Goal: Transaction & Acquisition: Purchase product/service

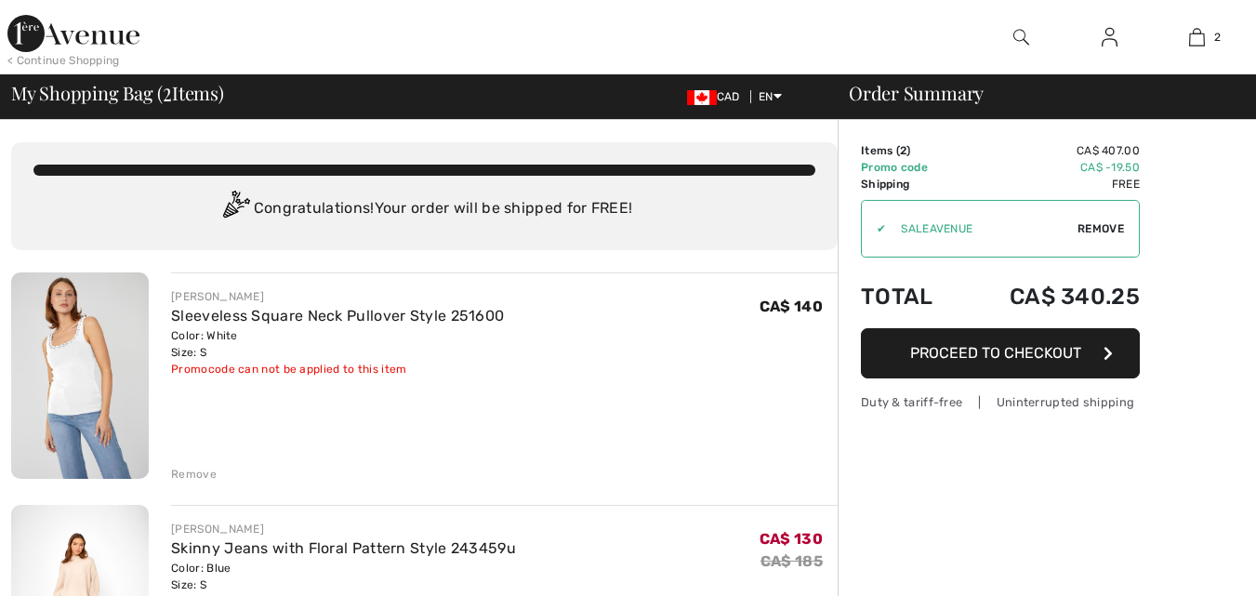
checkbox input "true"
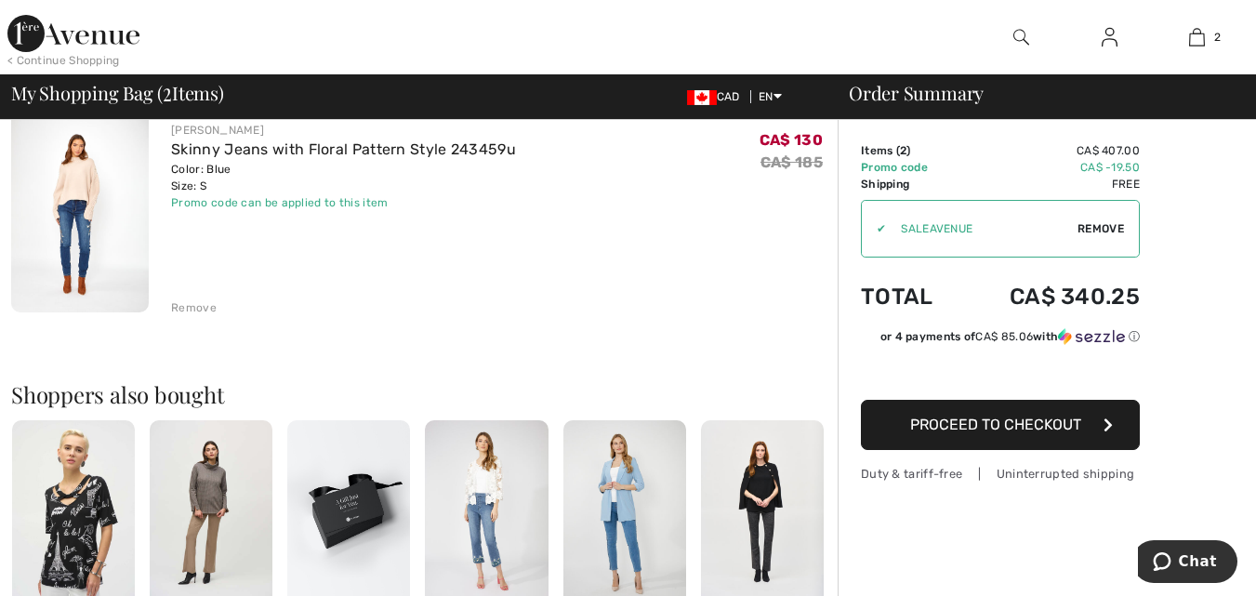
scroll to position [400, 0]
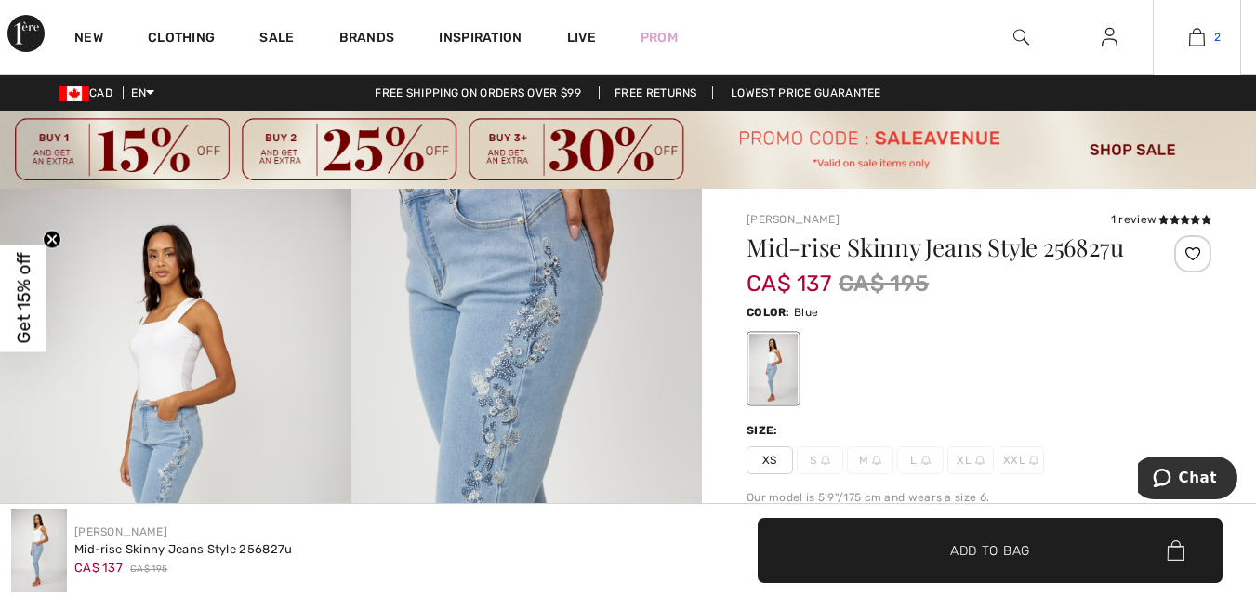
click at [1205, 37] on img at bounding box center [1197, 37] width 16 height 22
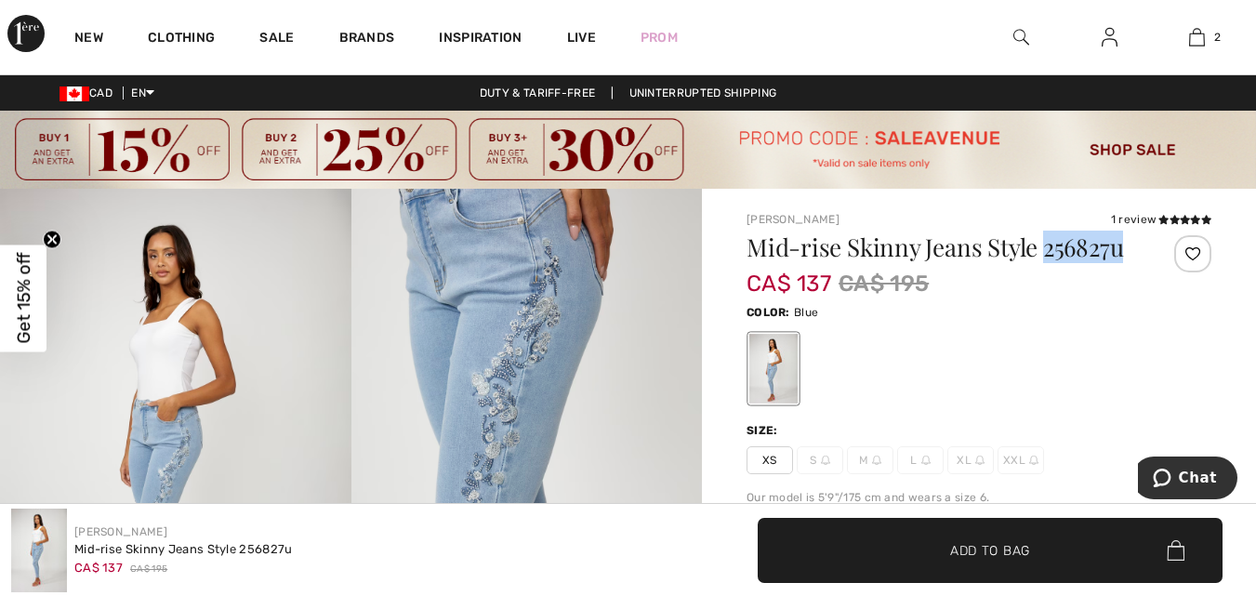
drag, startPoint x: 1041, startPoint y: 252, endPoint x: 1126, endPoint y: 243, distance: 85.1
click at [1126, 243] on h1 "Mid-rise Skinny Jeans Style 256827u" at bounding box center [941, 247] width 388 height 24
copy h1 "256827u"
click at [87, 40] on link "New" at bounding box center [88, 40] width 29 height 20
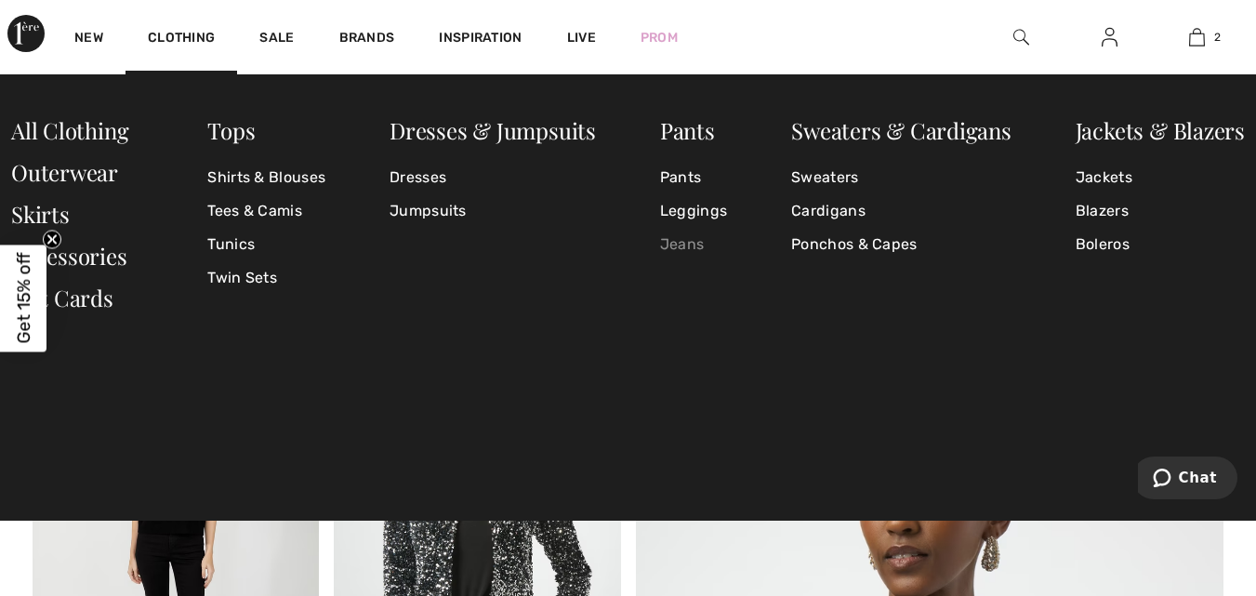
click at [678, 240] on link "Jeans" at bounding box center [693, 244] width 67 height 33
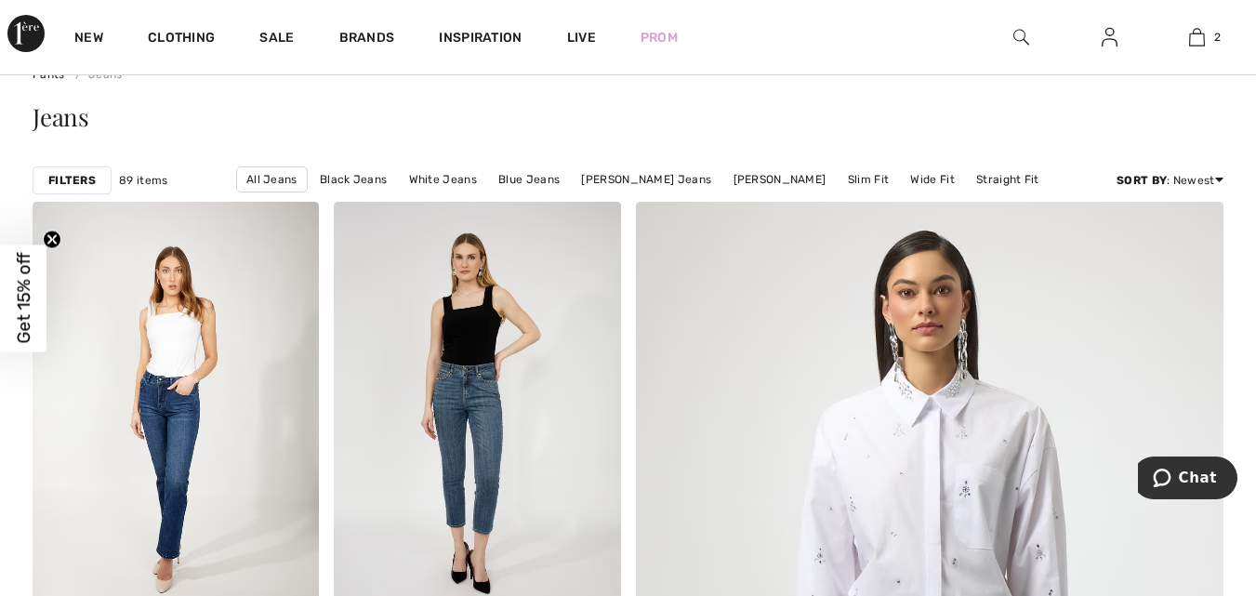
scroll to position [163, 0]
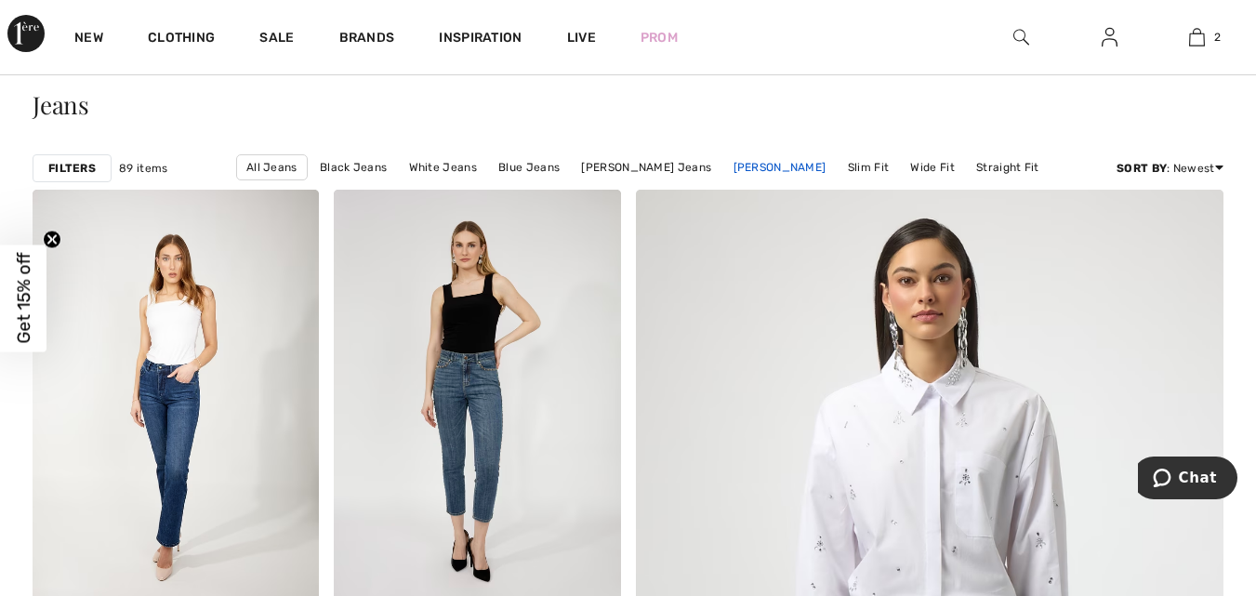
click at [778, 167] on link "[PERSON_NAME]" at bounding box center [780, 167] width 112 height 24
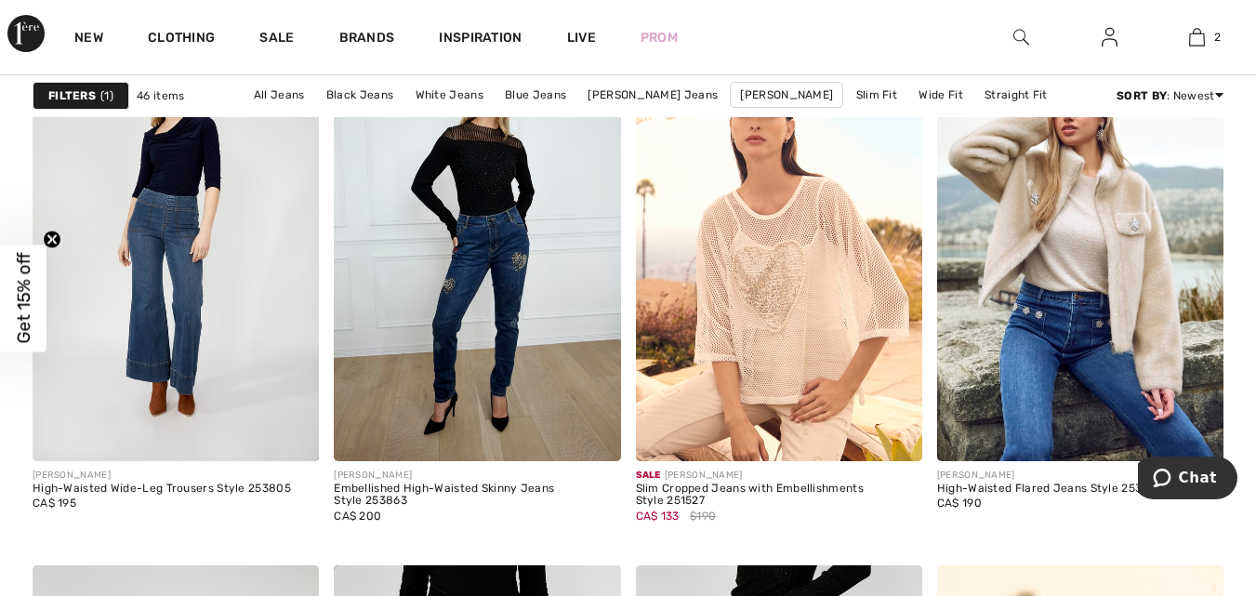
scroll to position [1353, 0]
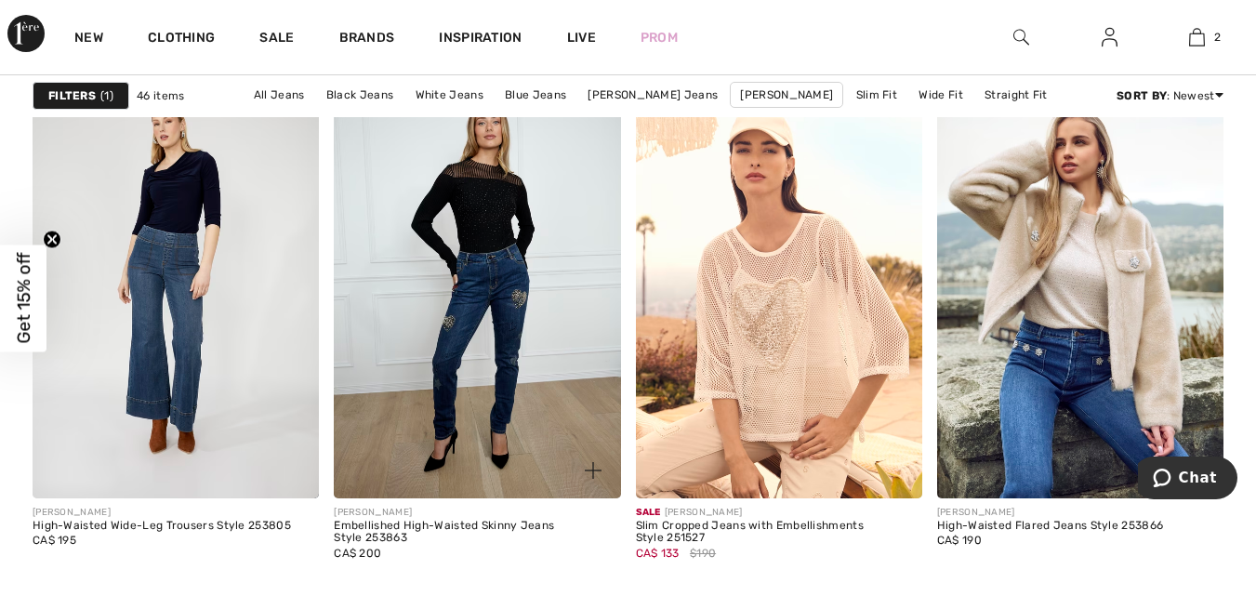
click at [535, 342] on img at bounding box center [477, 283] width 286 height 430
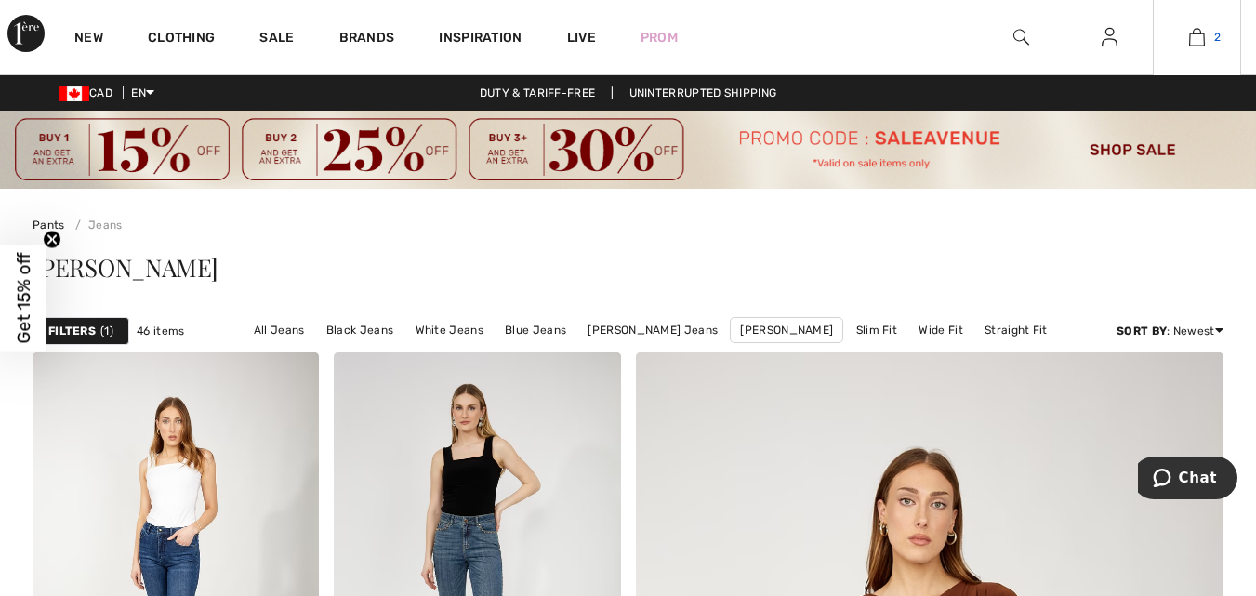
click at [1205, 38] on img at bounding box center [1197, 37] width 16 height 22
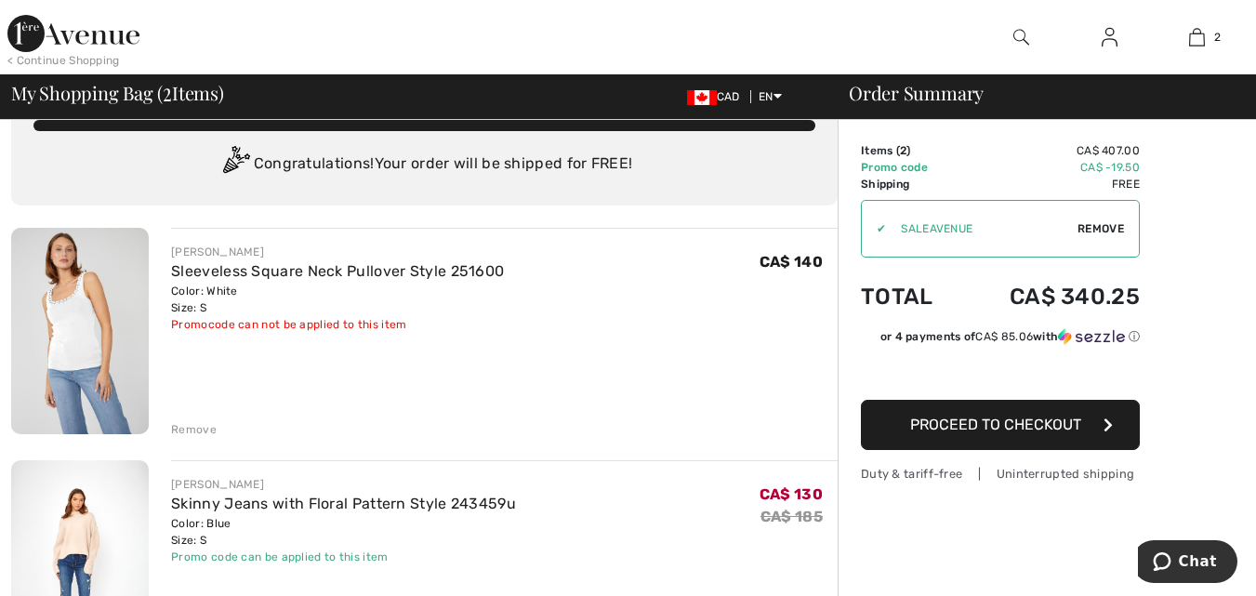
scroll to position [33, 0]
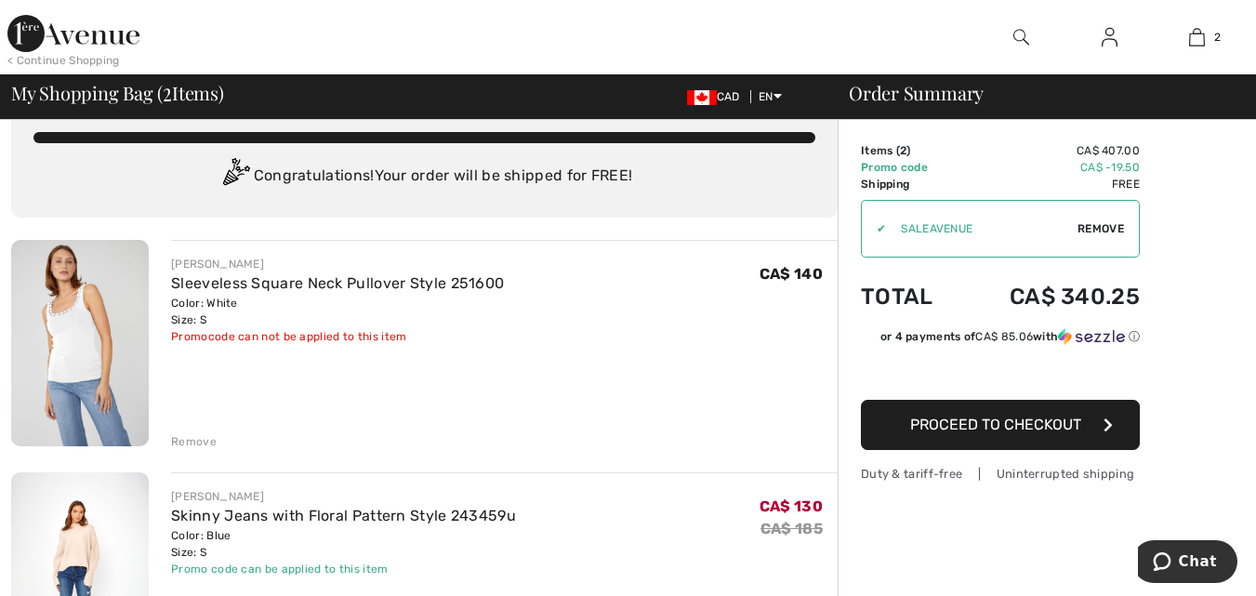
click at [1040, 434] on button "Proceed to Checkout" at bounding box center [1000, 425] width 279 height 50
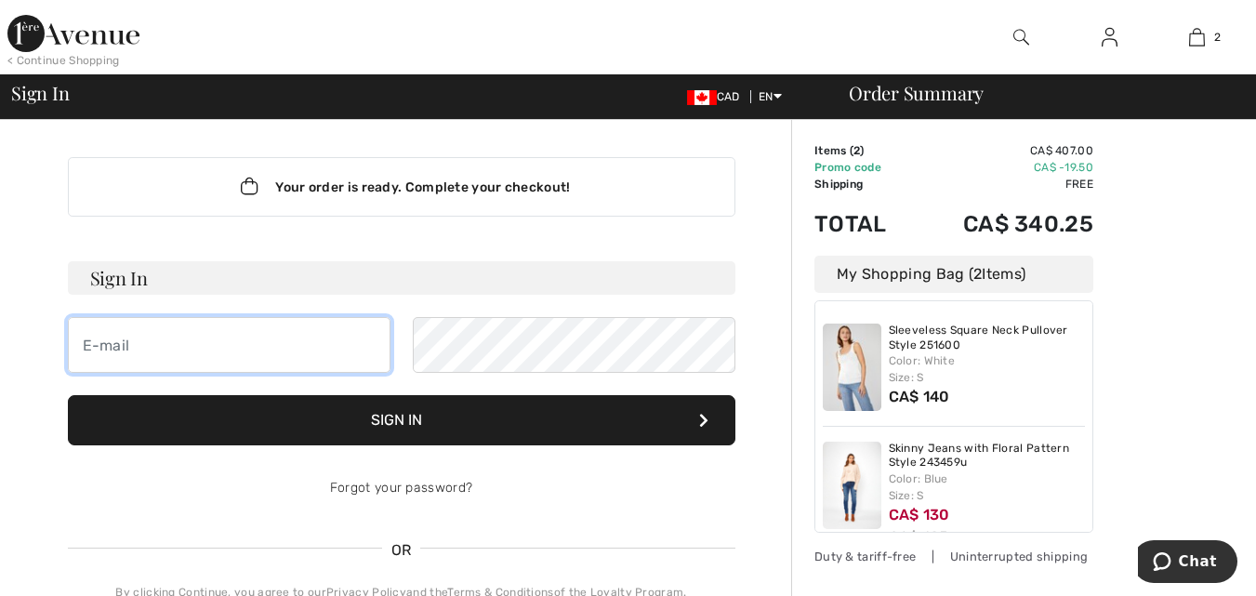
type input "[EMAIL_ADDRESS][DOMAIN_NAME]"
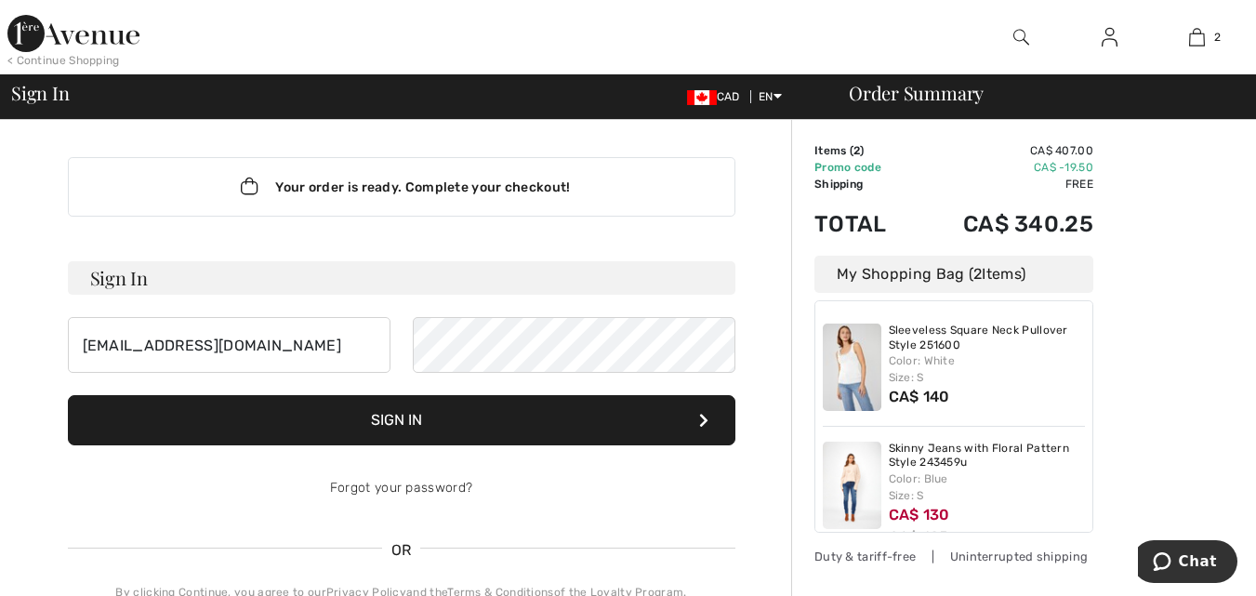
click at [461, 415] on button "Sign In" at bounding box center [402, 420] width 668 height 50
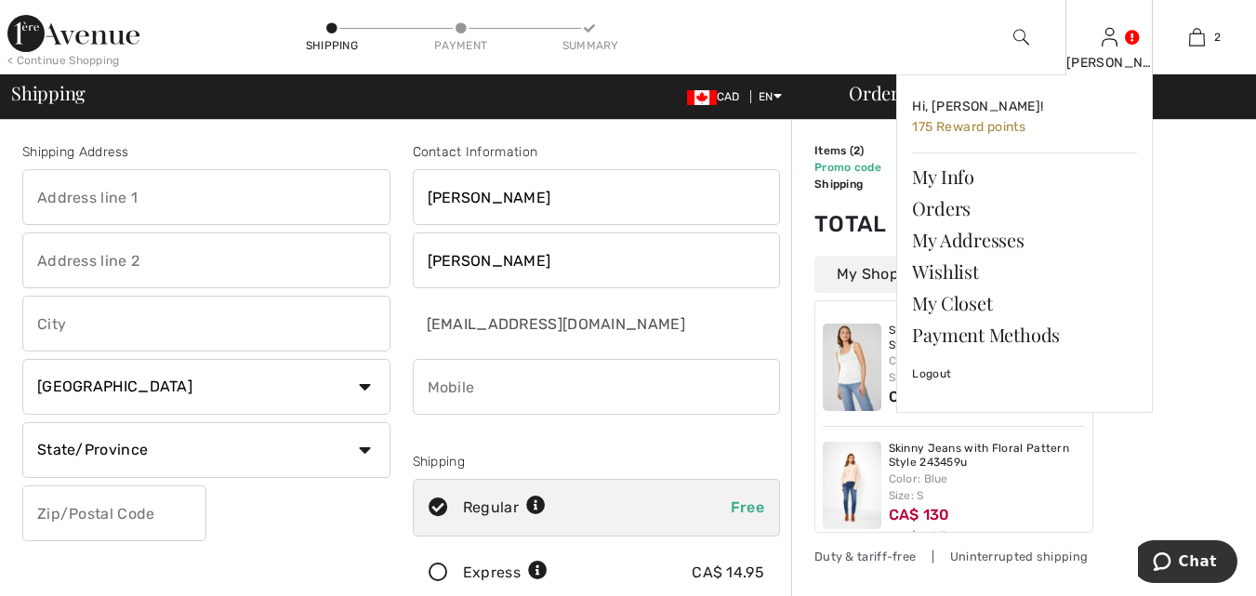
click at [1118, 42] on link at bounding box center [1110, 37] width 16 height 18
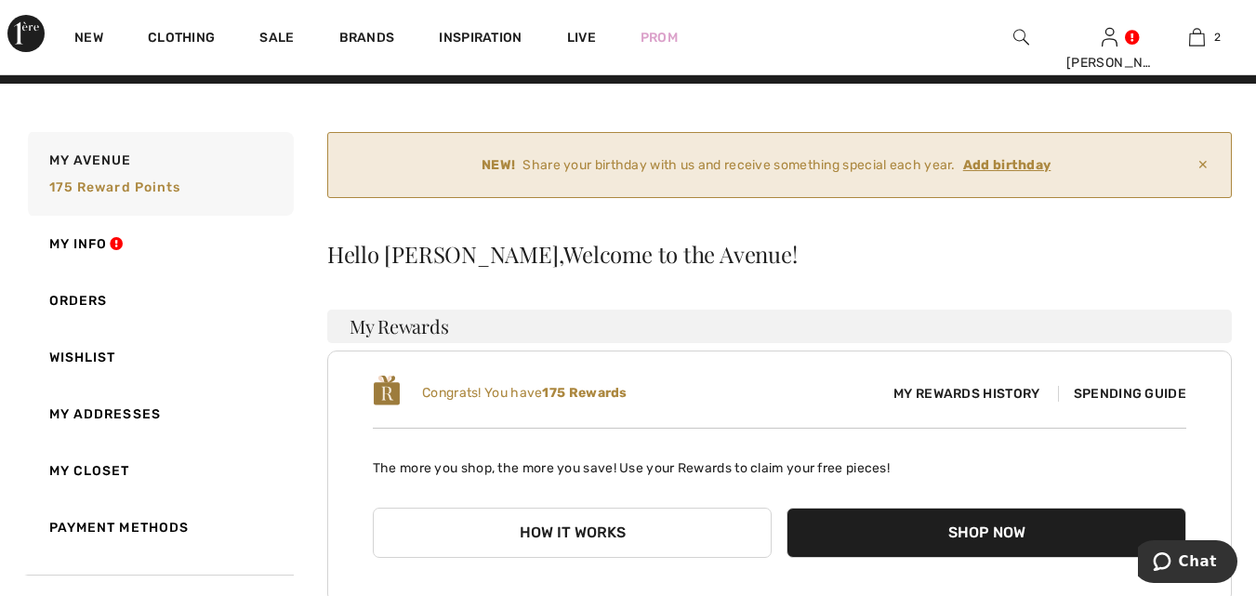
scroll to position [29, 0]
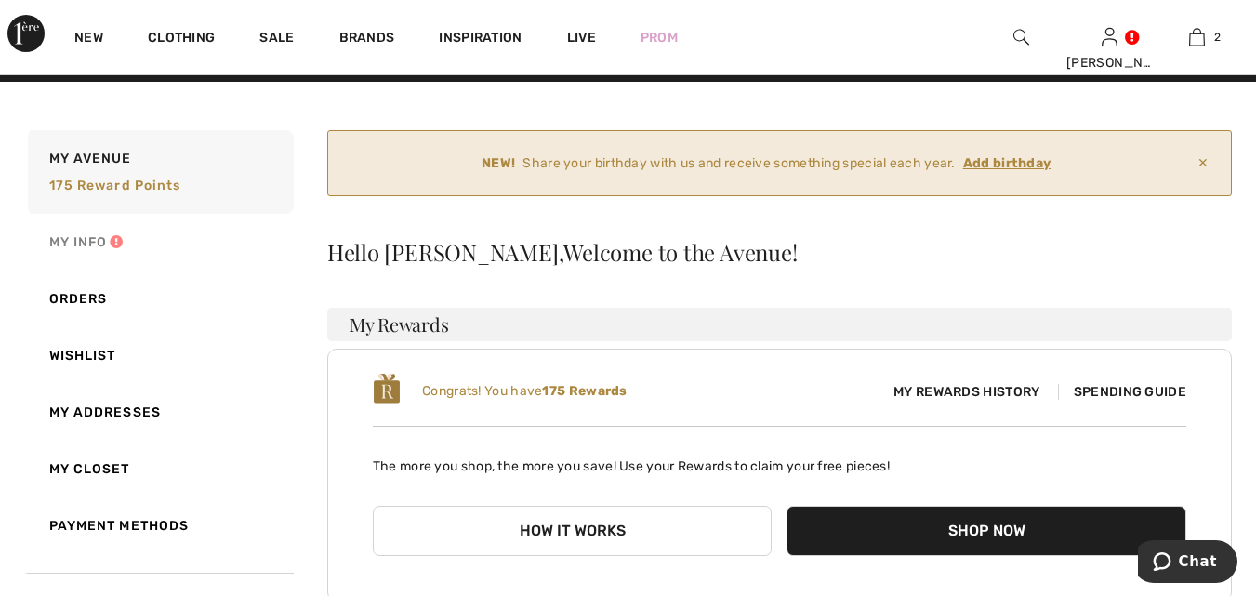
click at [111, 252] on link "My Info" at bounding box center [159, 242] width 270 height 57
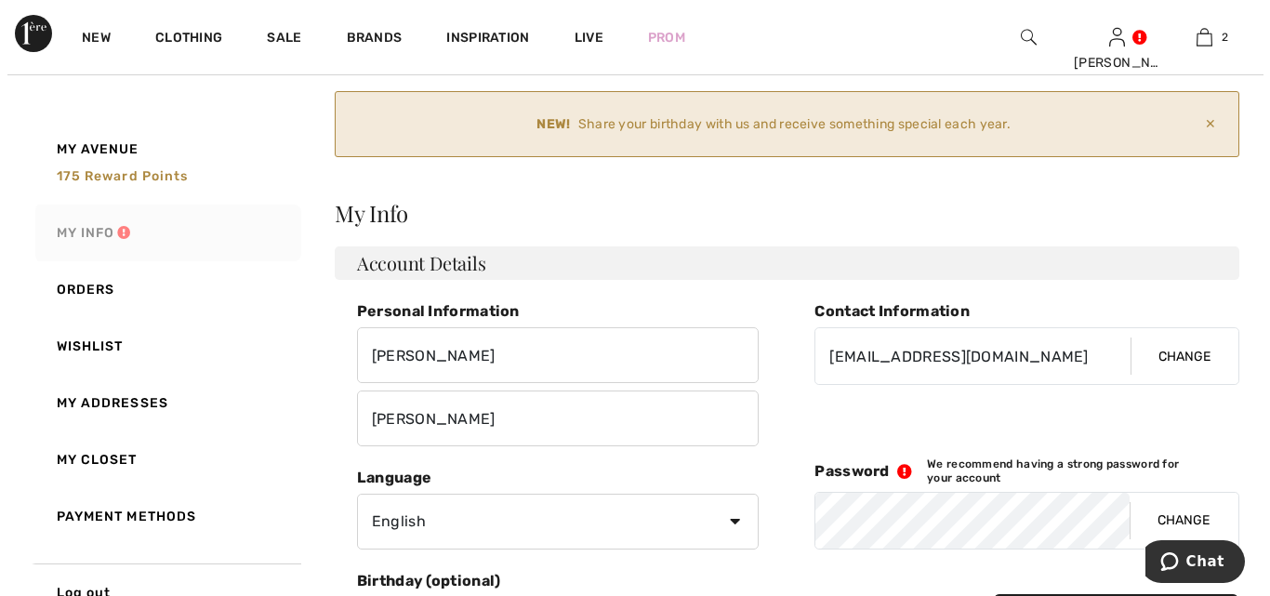
scroll to position [76, 0]
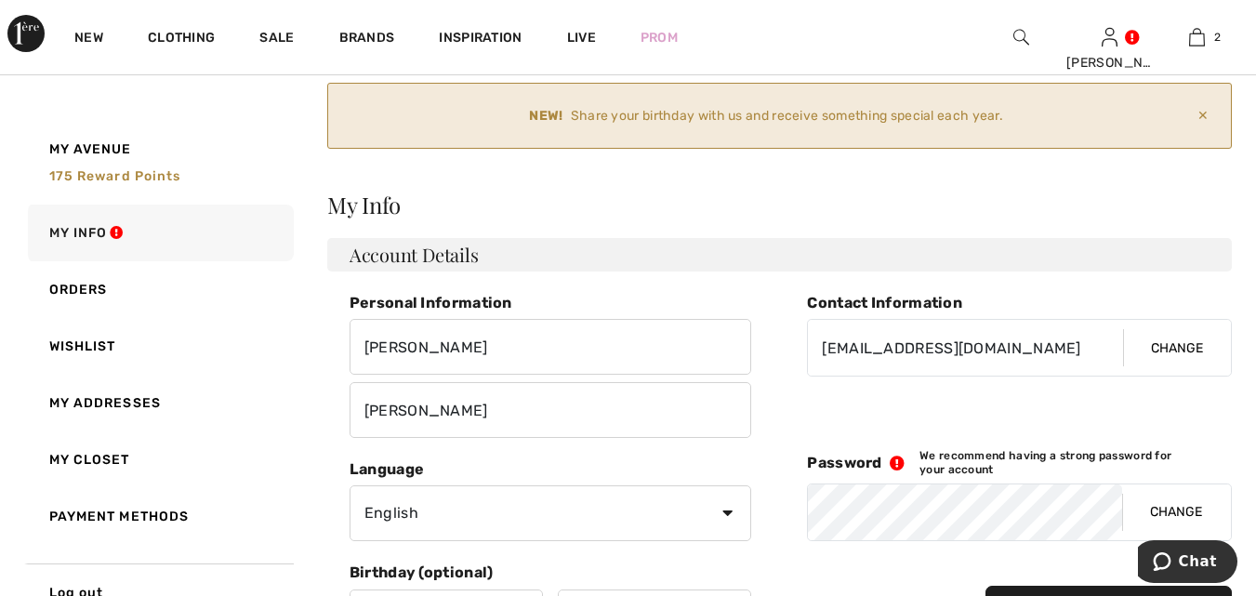
click at [1183, 355] on button "Change" at bounding box center [1177, 348] width 108 height 56
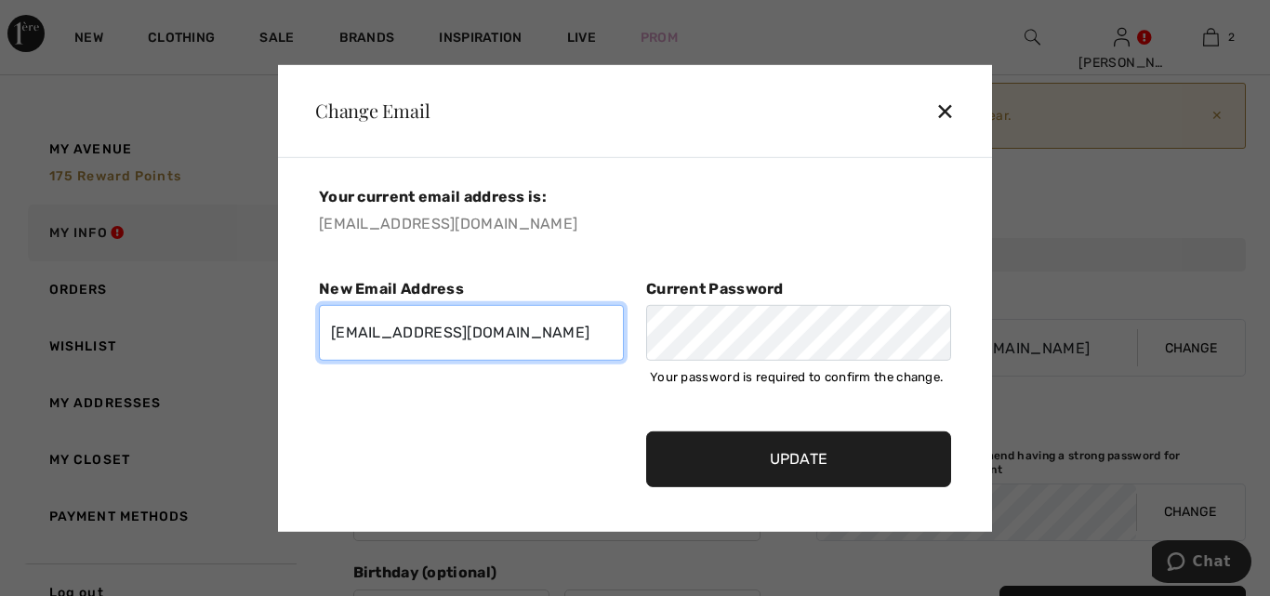
click at [544, 326] on input "EMAIL" at bounding box center [471, 333] width 305 height 56
type input "j"
click at [546, 431] on div "Update" at bounding box center [635, 470] width 655 height 78
click at [801, 459] on input "Update" at bounding box center [798, 459] width 305 height 56
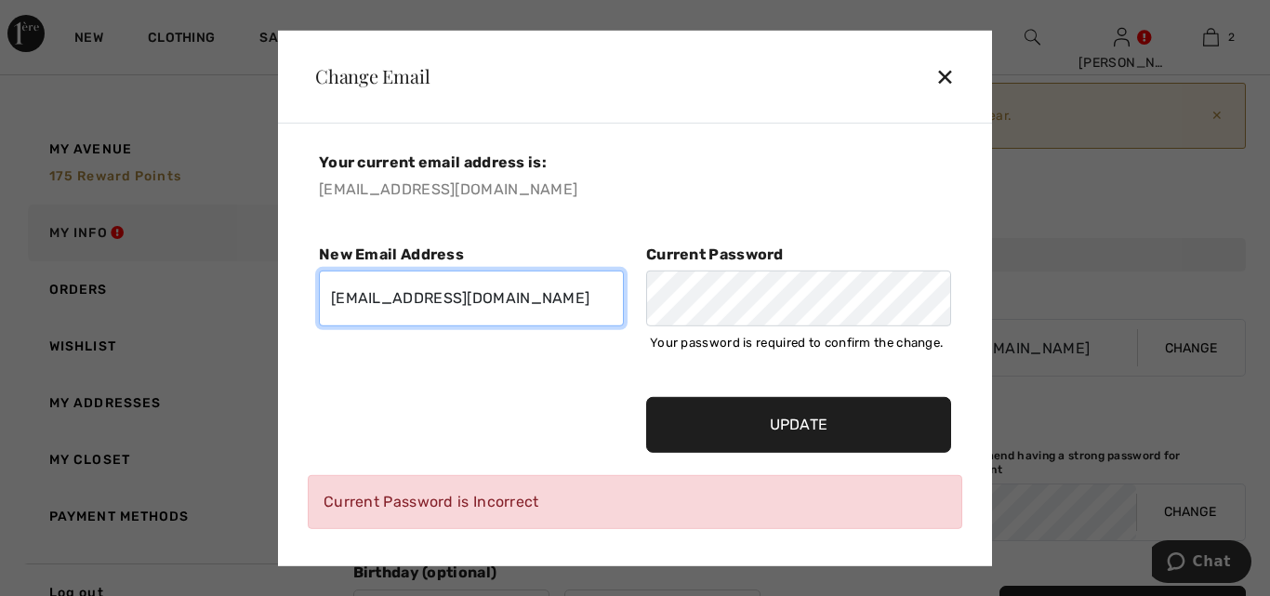
click at [567, 290] on input "EMAIL" at bounding box center [471, 299] width 305 height 56
type input "j"
type input "green.joanna@yahoo.com"
click at [801, 433] on input "Update" at bounding box center [798, 425] width 305 height 56
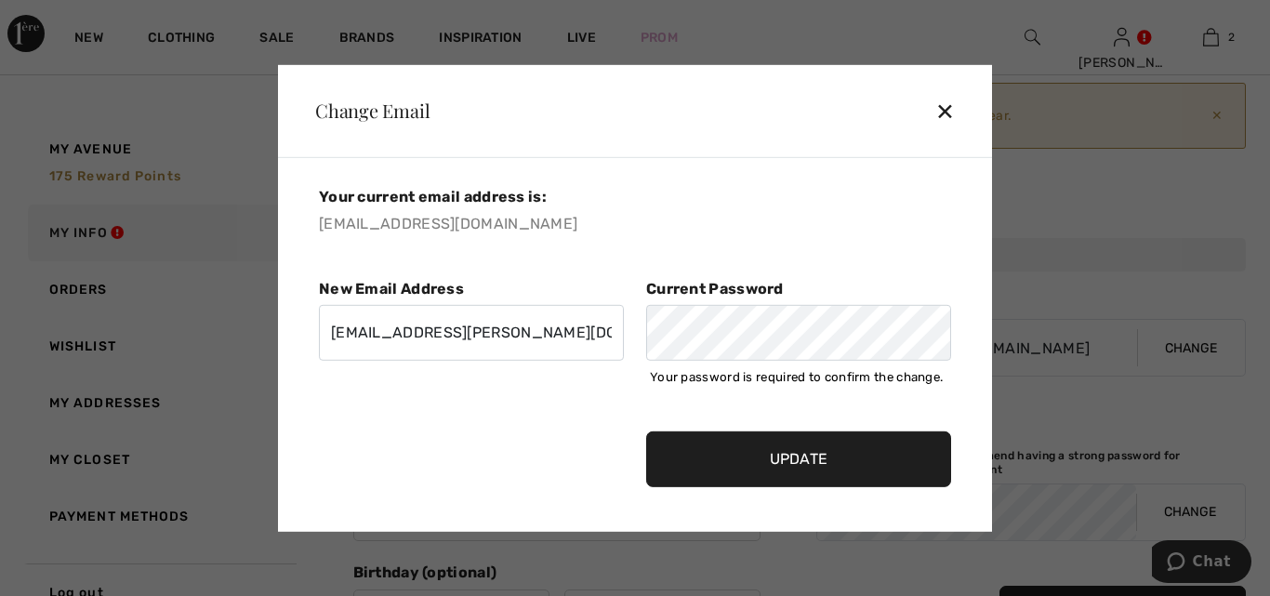
type input "green.joanna@yahoo.com"
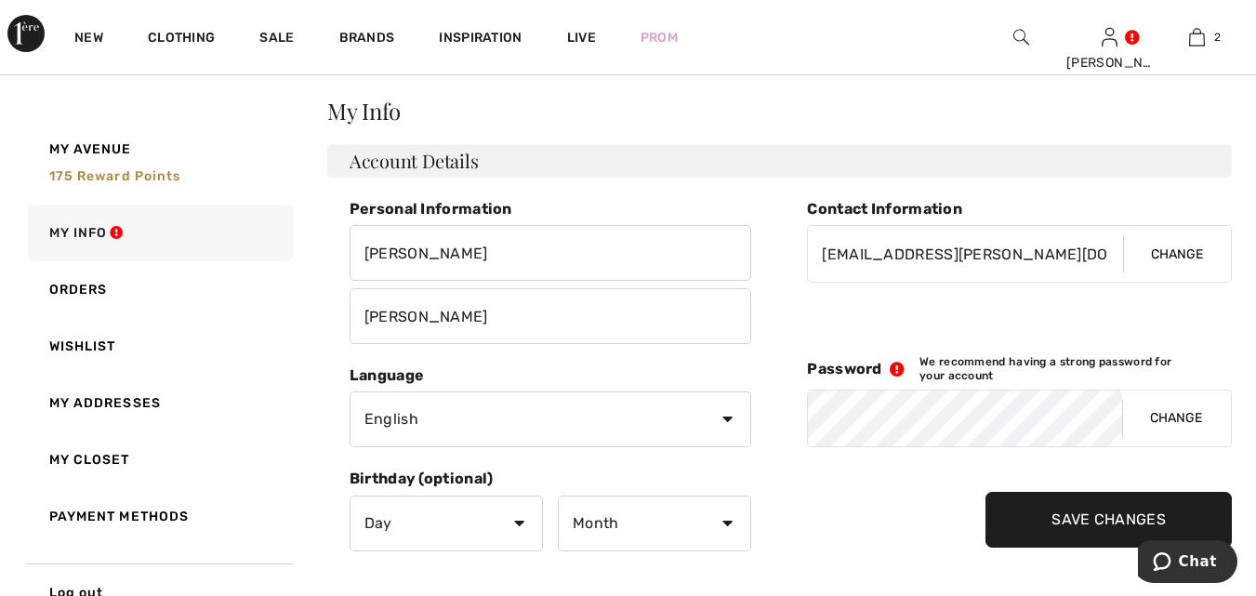
scroll to position [166, 0]
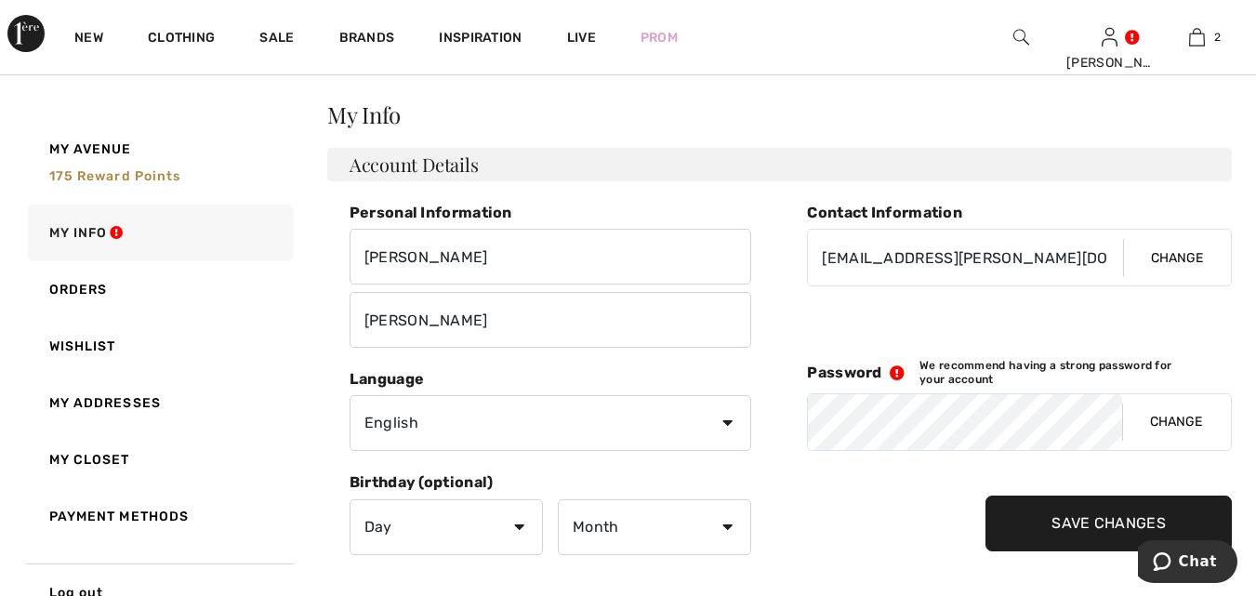
click at [1092, 524] on input "Save Changes" at bounding box center [1109, 524] width 246 height 56
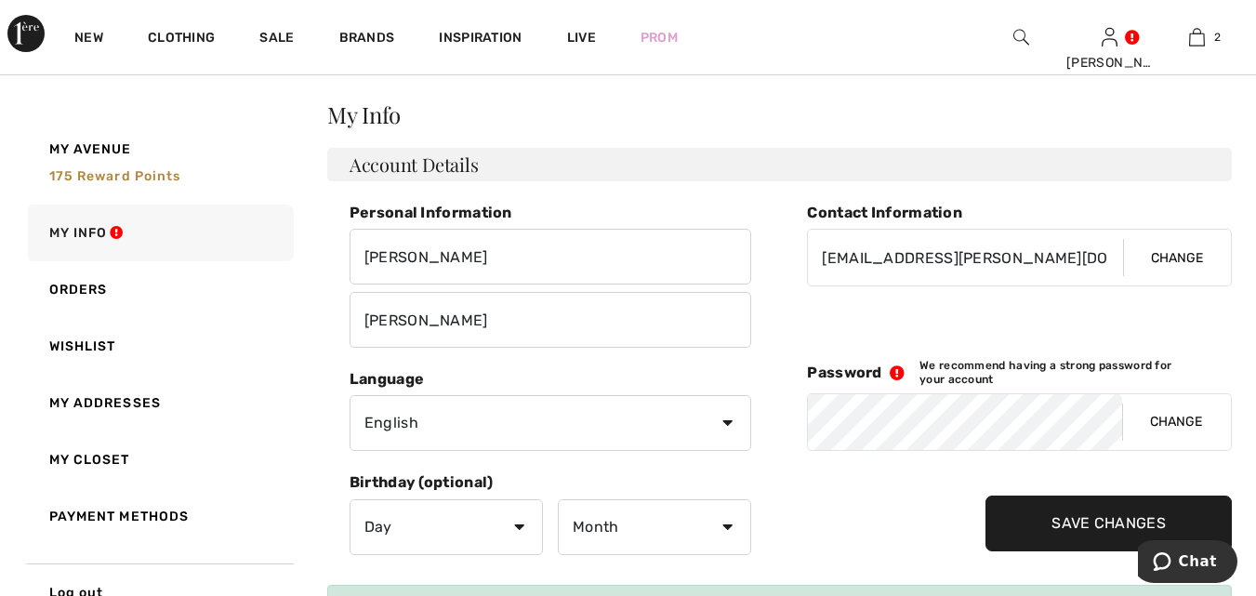
click at [1084, 527] on input "Save Changes" at bounding box center [1109, 524] width 246 height 56
click at [1210, 45] on link "2" at bounding box center [1197, 37] width 86 height 22
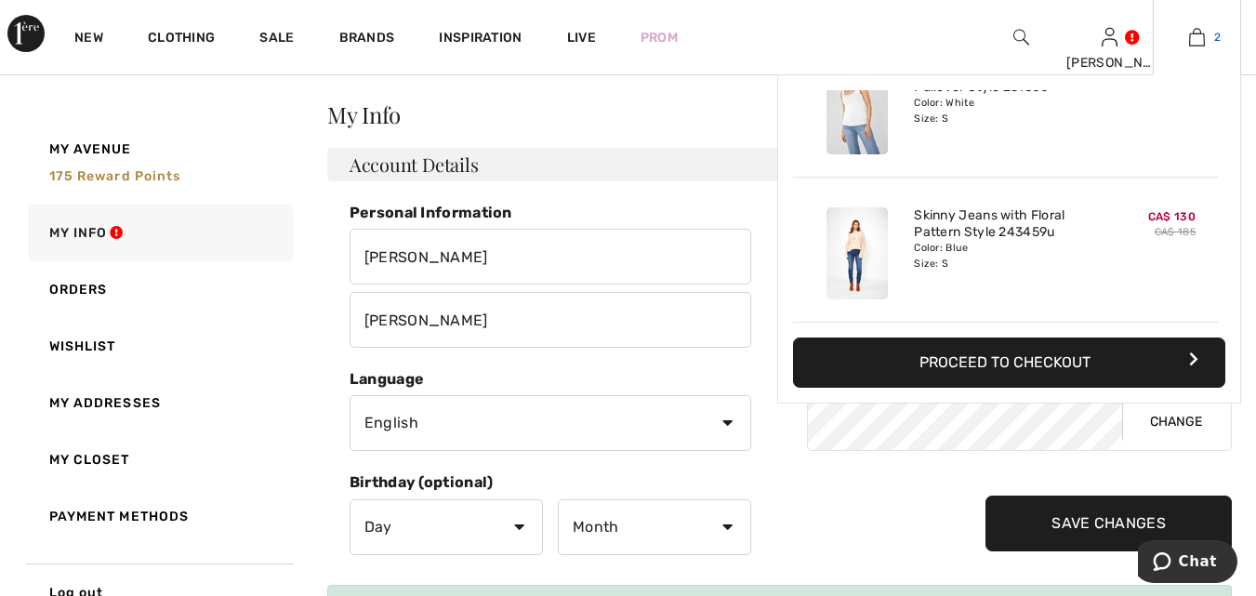
scroll to position [0, 0]
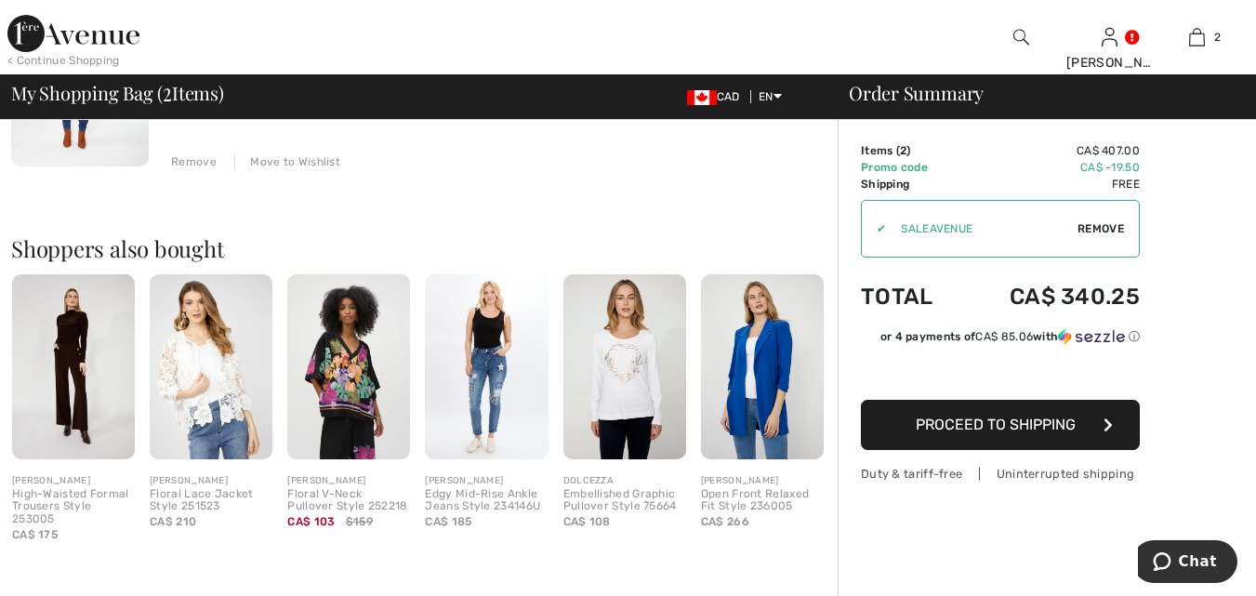
scroll to position [584, 0]
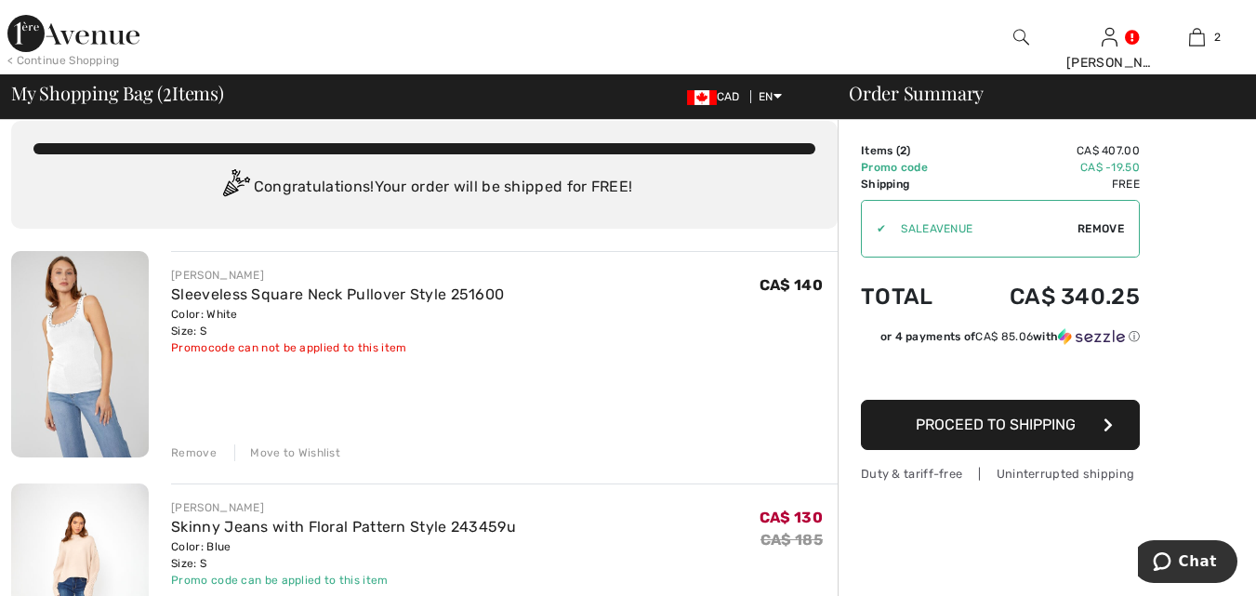
scroll to position [0, 0]
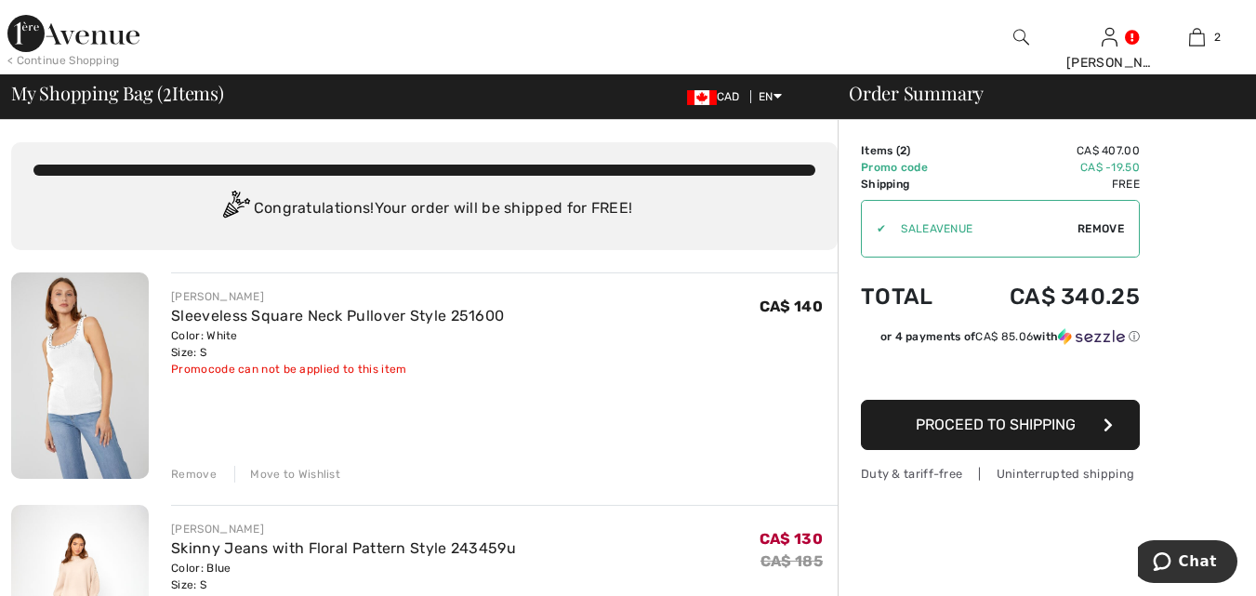
click at [1114, 154] on td "CA$ 407.00" at bounding box center [1049, 150] width 179 height 17
click at [1117, 187] on td "Free" at bounding box center [1049, 184] width 179 height 17
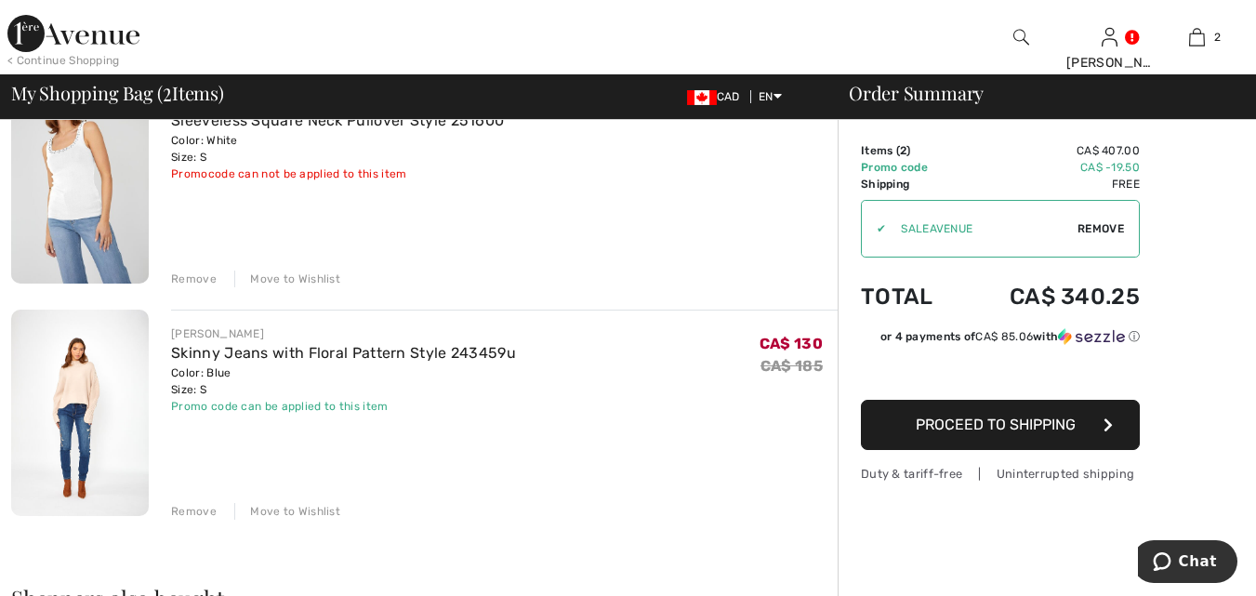
scroll to position [200, 0]
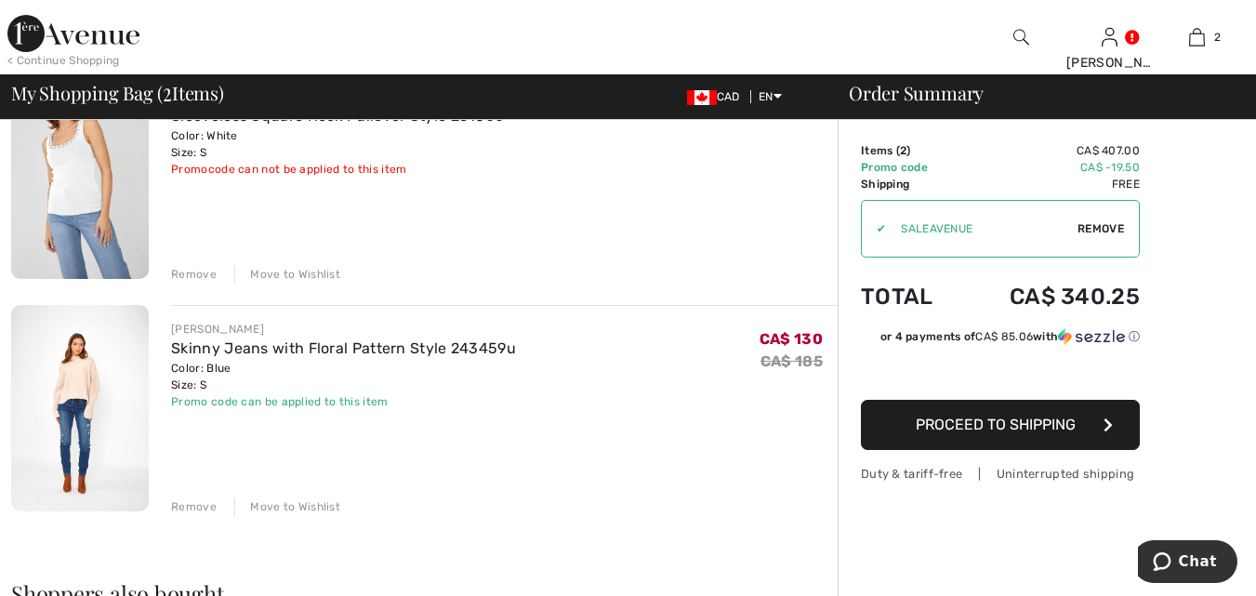
click at [319, 267] on div "Move to Wishlist" at bounding box center [287, 274] width 106 height 17
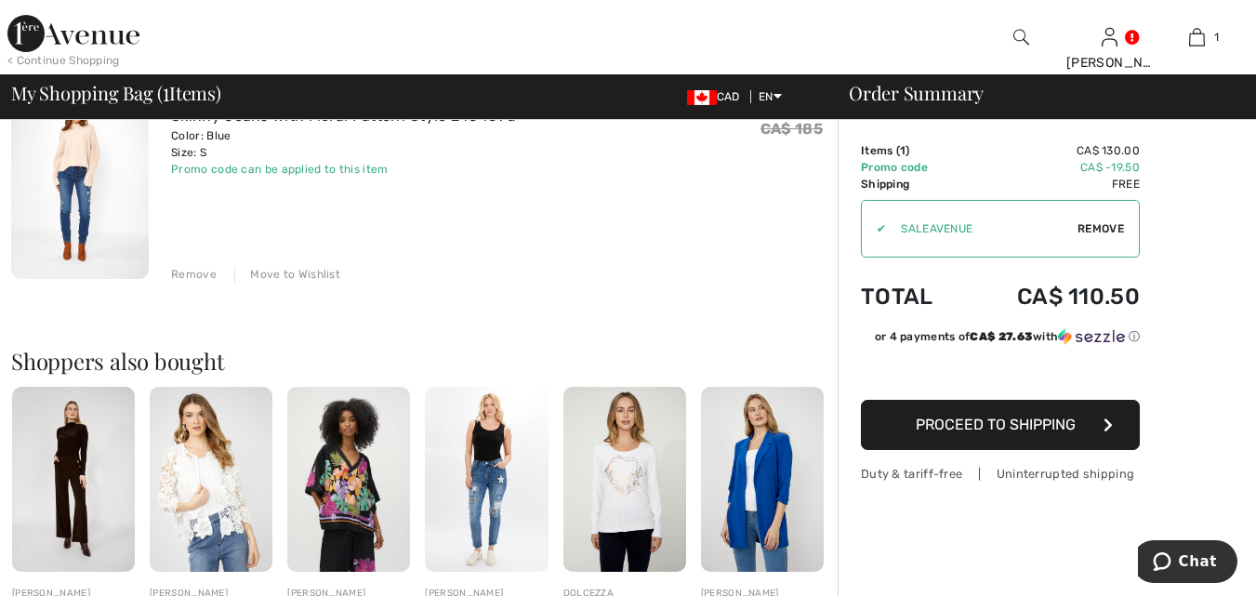
scroll to position [167, 0]
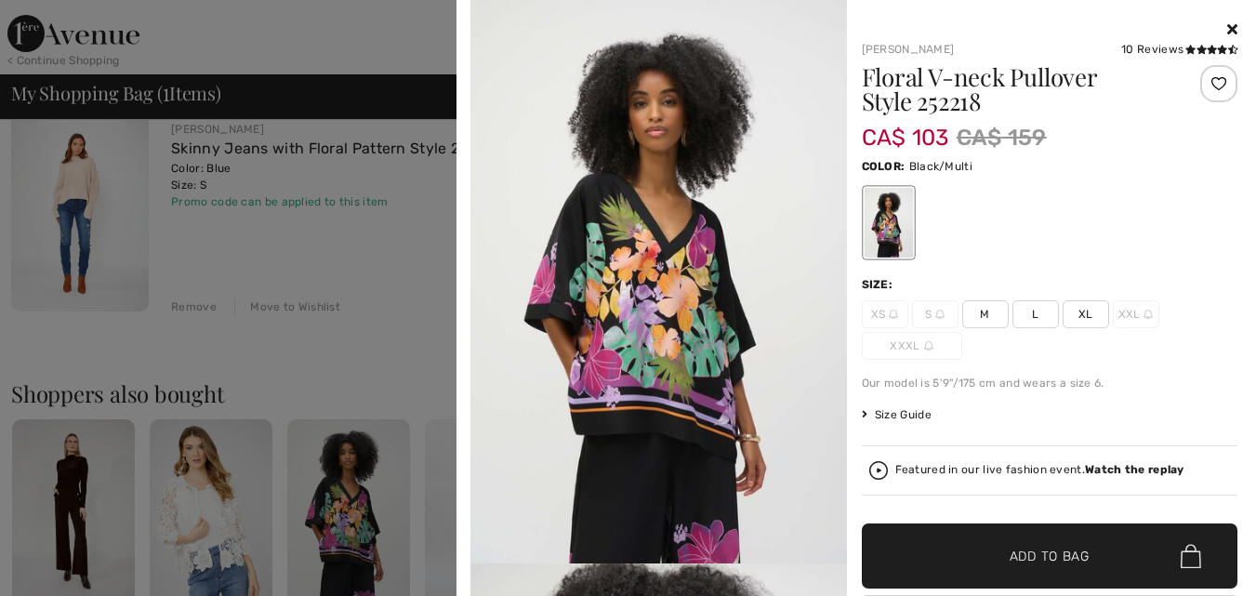
click at [1227, 34] on icon at bounding box center [1232, 28] width 10 height 15
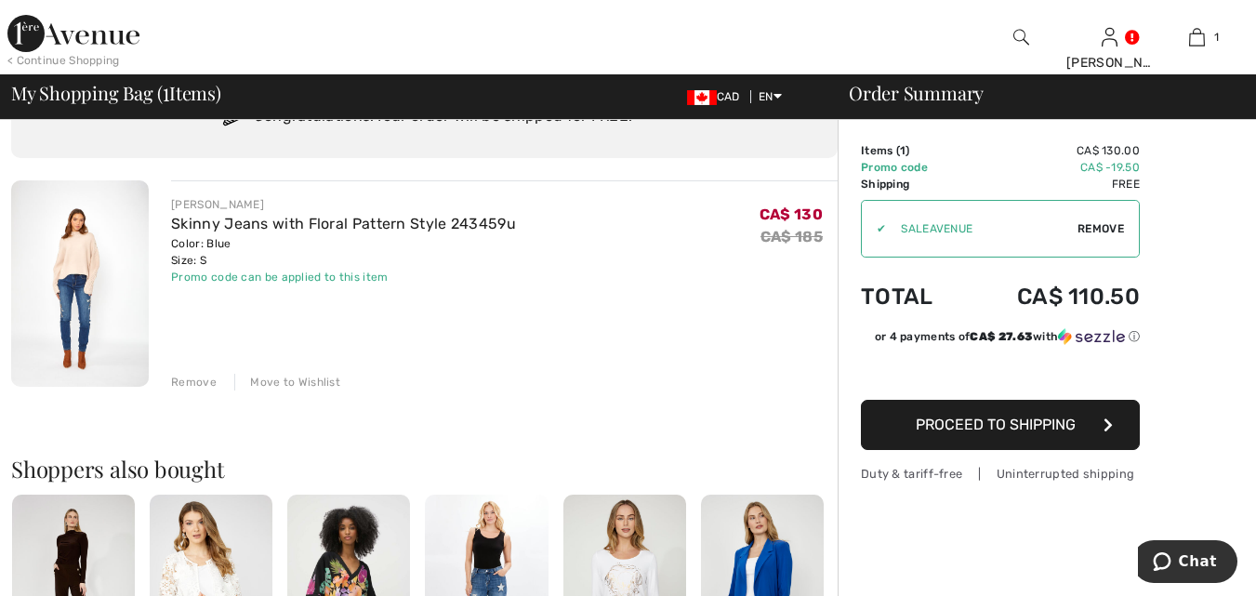
scroll to position [60, 0]
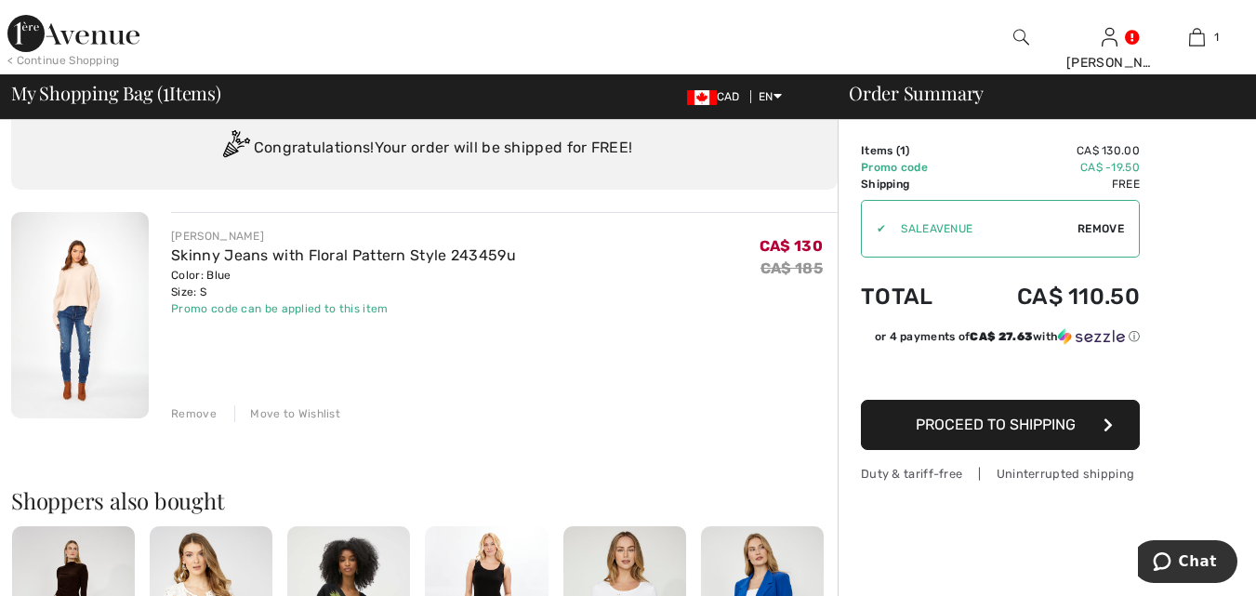
click at [318, 419] on div "Move to Wishlist" at bounding box center [287, 413] width 106 height 17
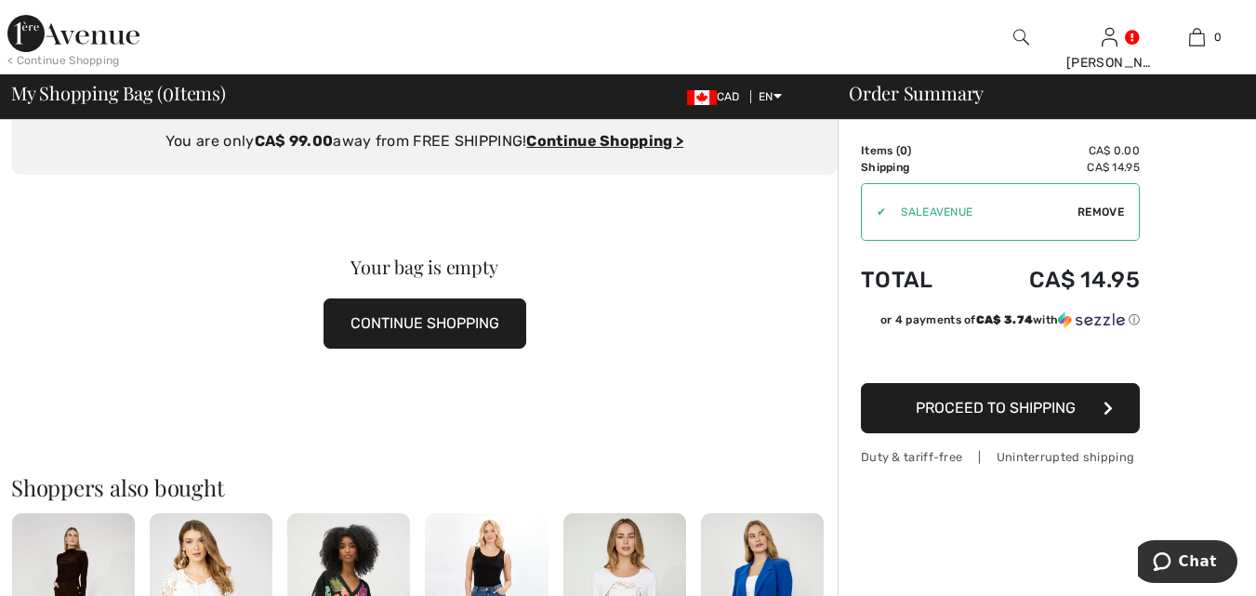
click at [461, 329] on button "CONTINUE SHOPPING" at bounding box center [425, 323] width 203 height 50
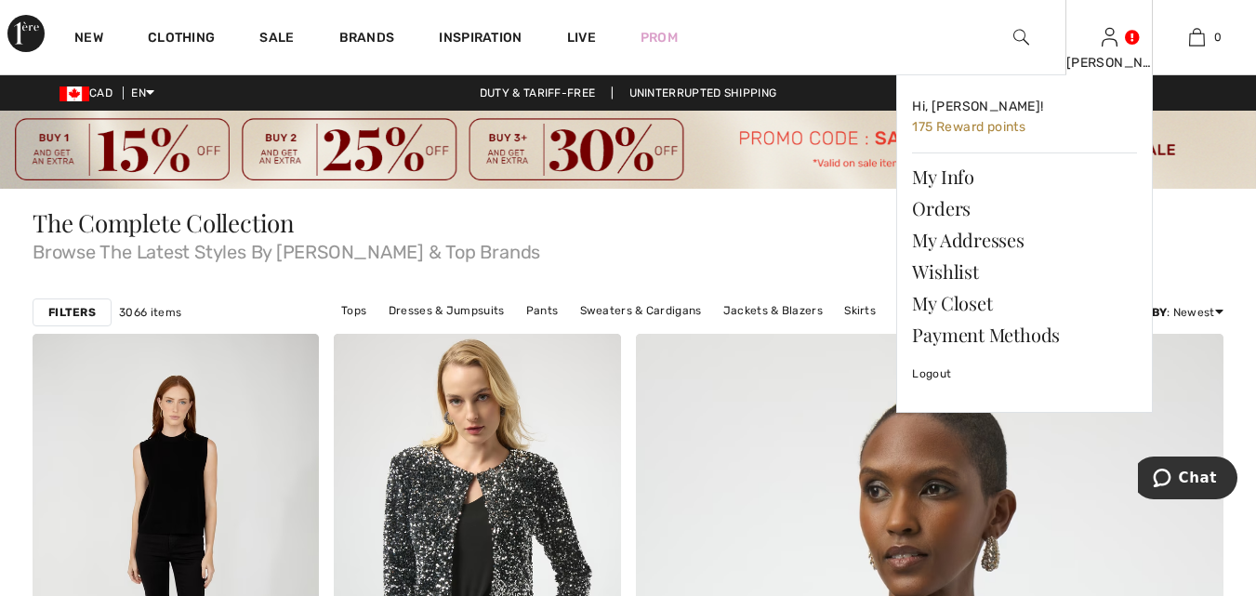
click at [1113, 47] on img at bounding box center [1110, 37] width 16 height 22
click at [969, 275] on link "Wishlist" at bounding box center [1024, 272] width 225 height 32
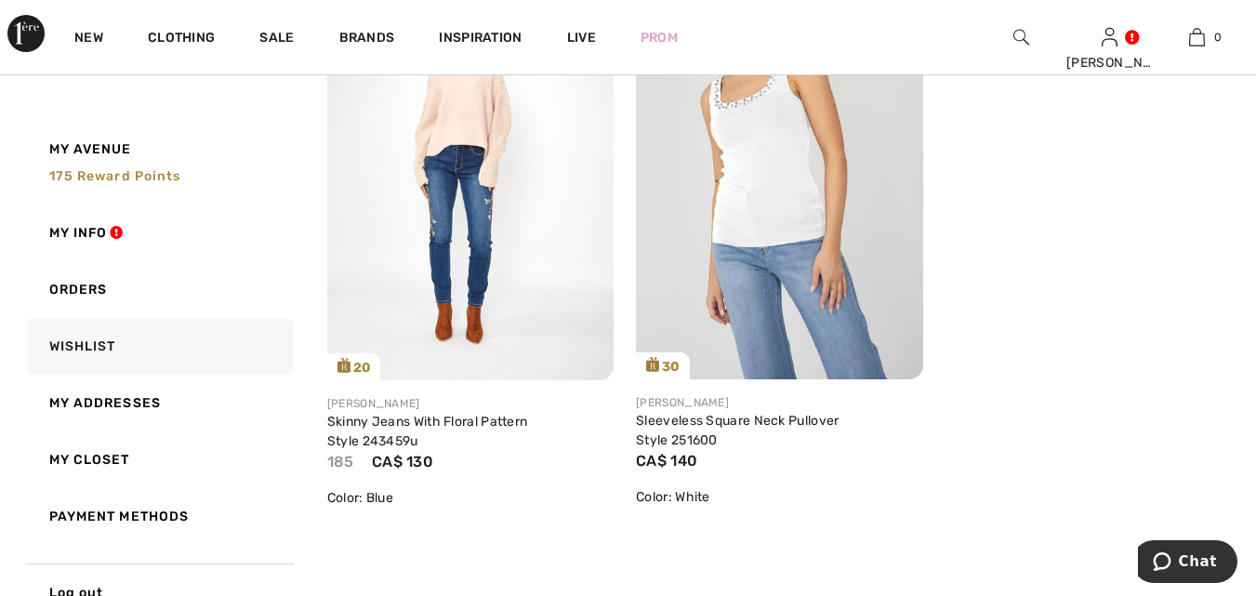
scroll to position [495, 0]
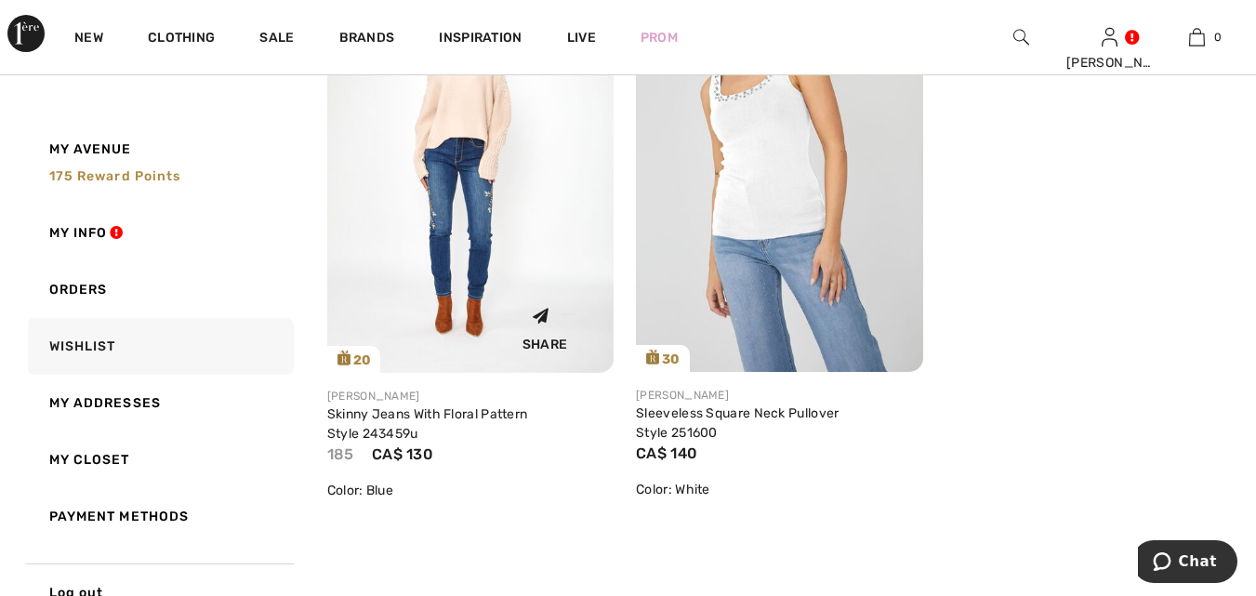
click at [495, 291] on img at bounding box center [470, 157] width 286 height 430
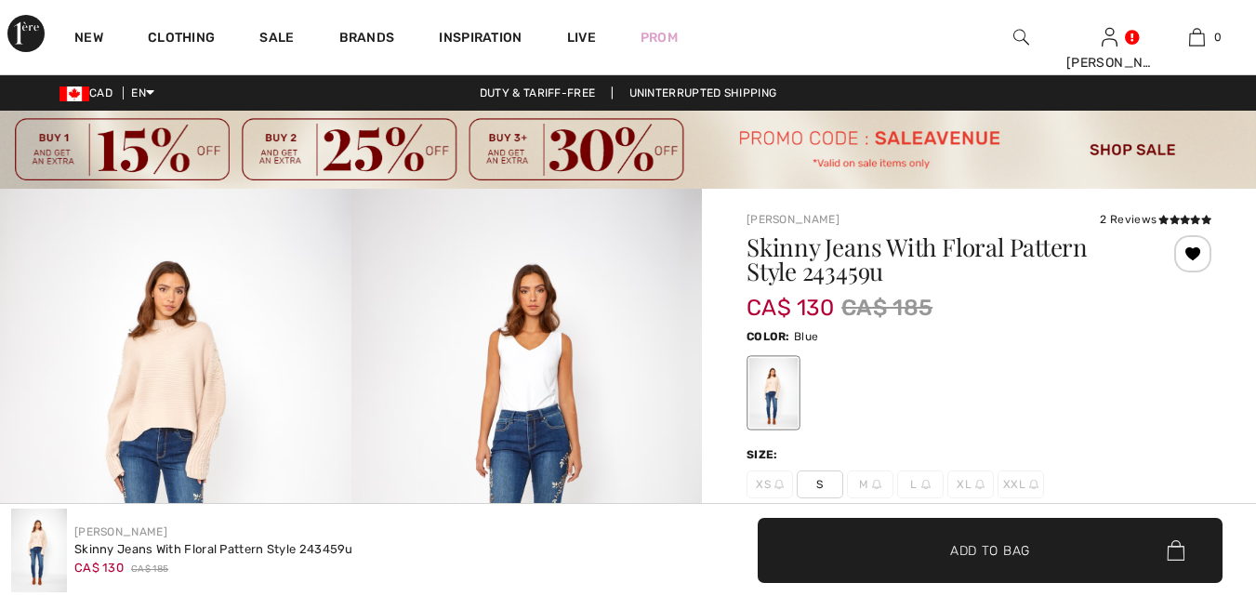
checkbox input "true"
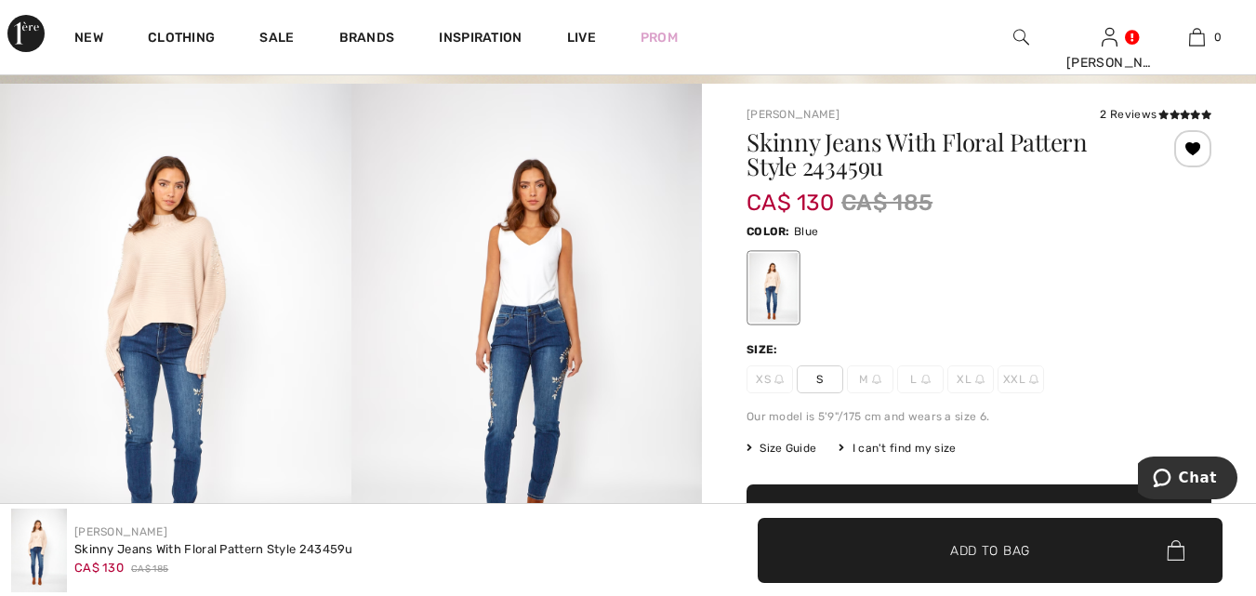
click at [1031, 550] on span "✔ Added to Bag Add to Bag" at bounding box center [990, 550] width 465 height 65
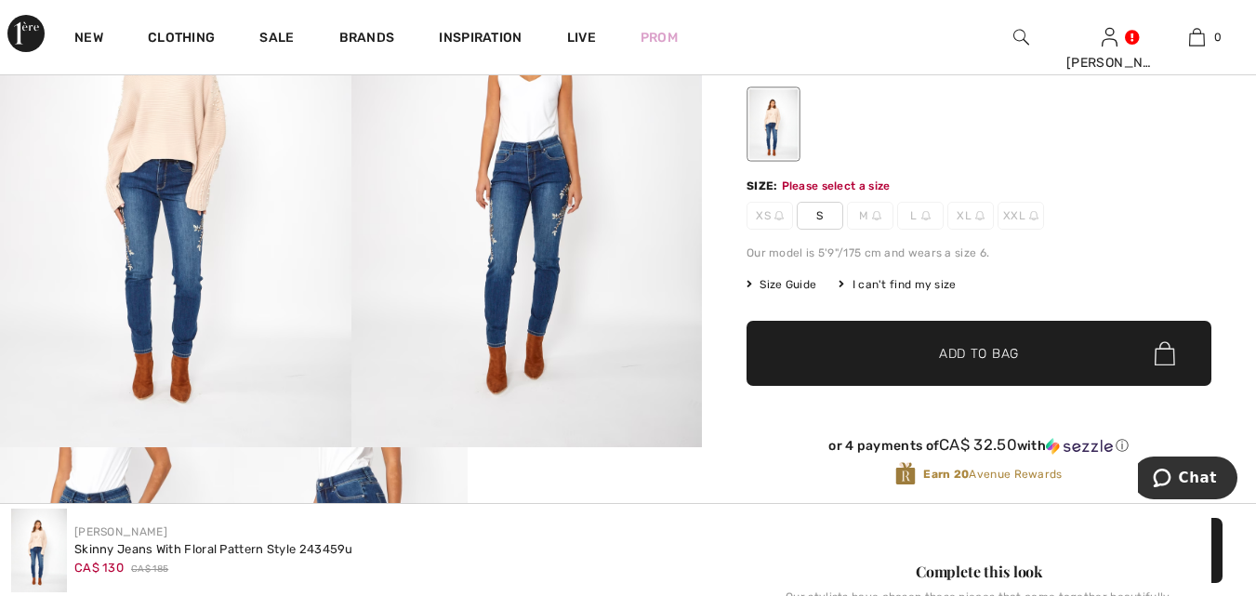
scroll to position [298, 0]
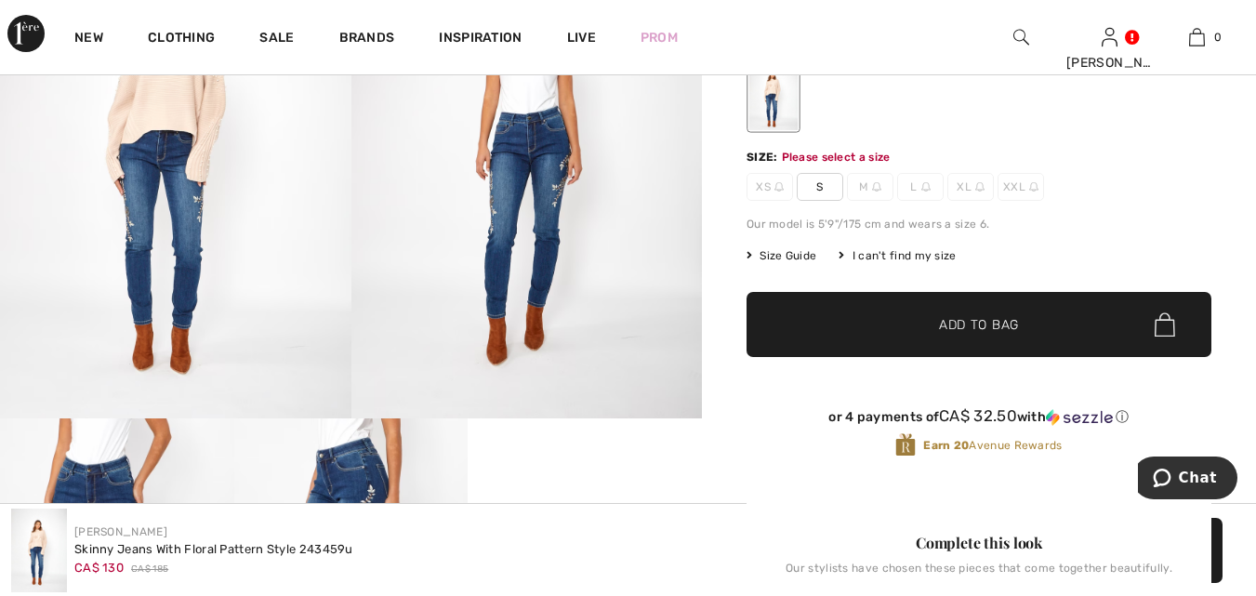
click at [831, 178] on span "S" at bounding box center [820, 187] width 46 height 28
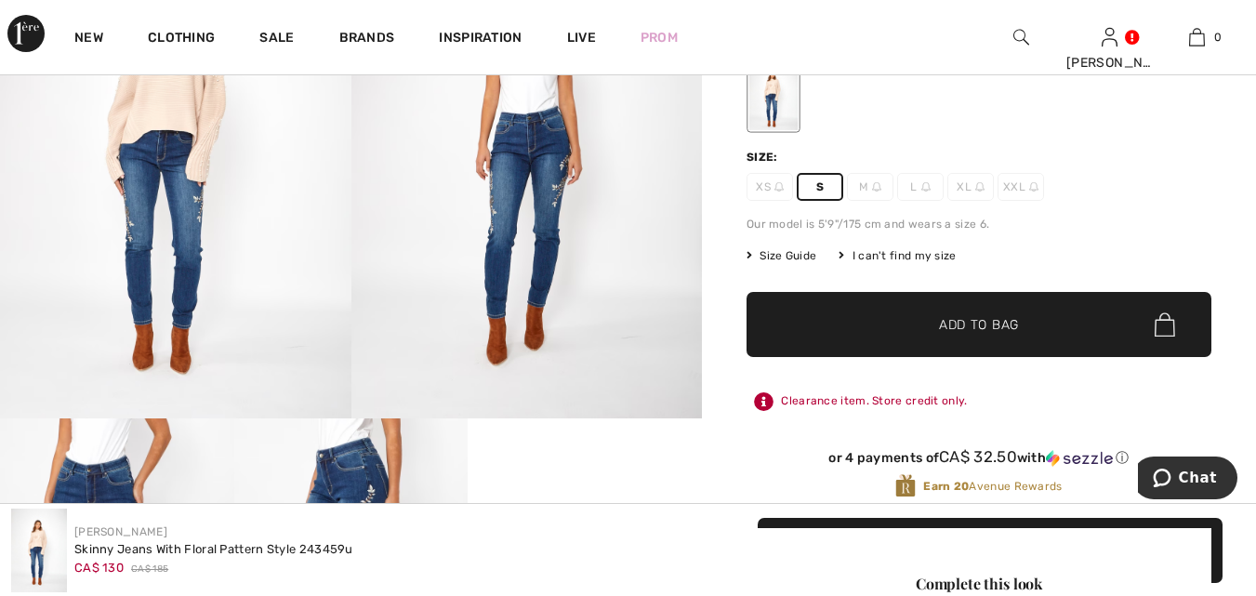
click at [1005, 321] on span "Add to Bag" at bounding box center [979, 325] width 80 height 20
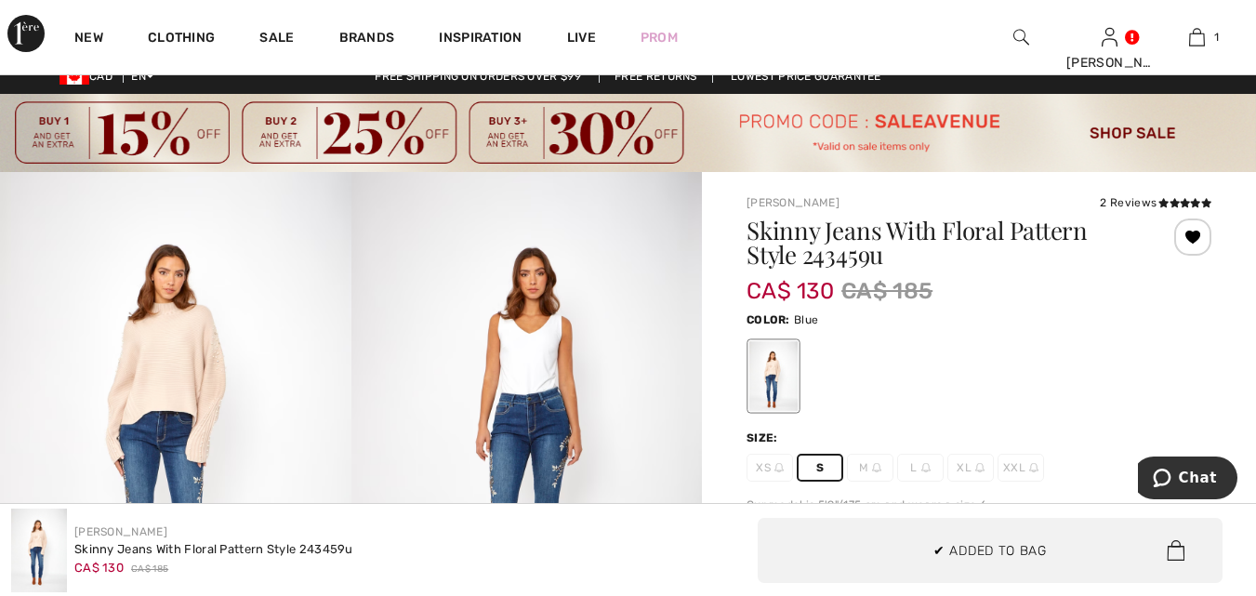
scroll to position [0, 0]
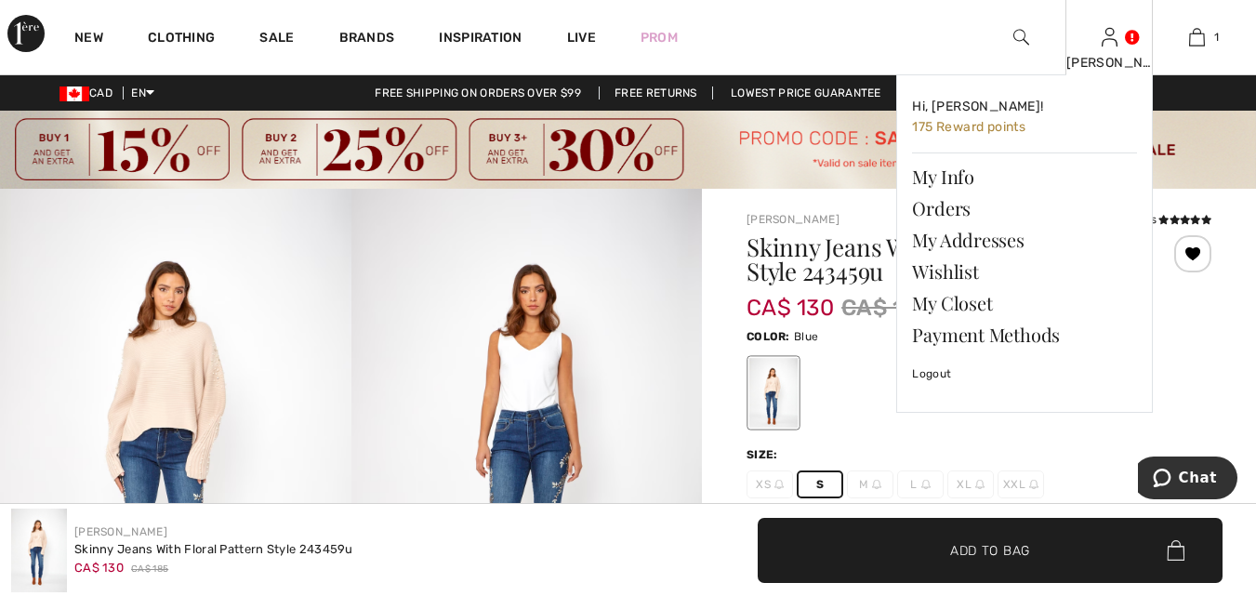
click at [1118, 46] on link at bounding box center [1110, 37] width 16 height 18
click at [957, 278] on link "Wishlist" at bounding box center [1024, 272] width 225 height 32
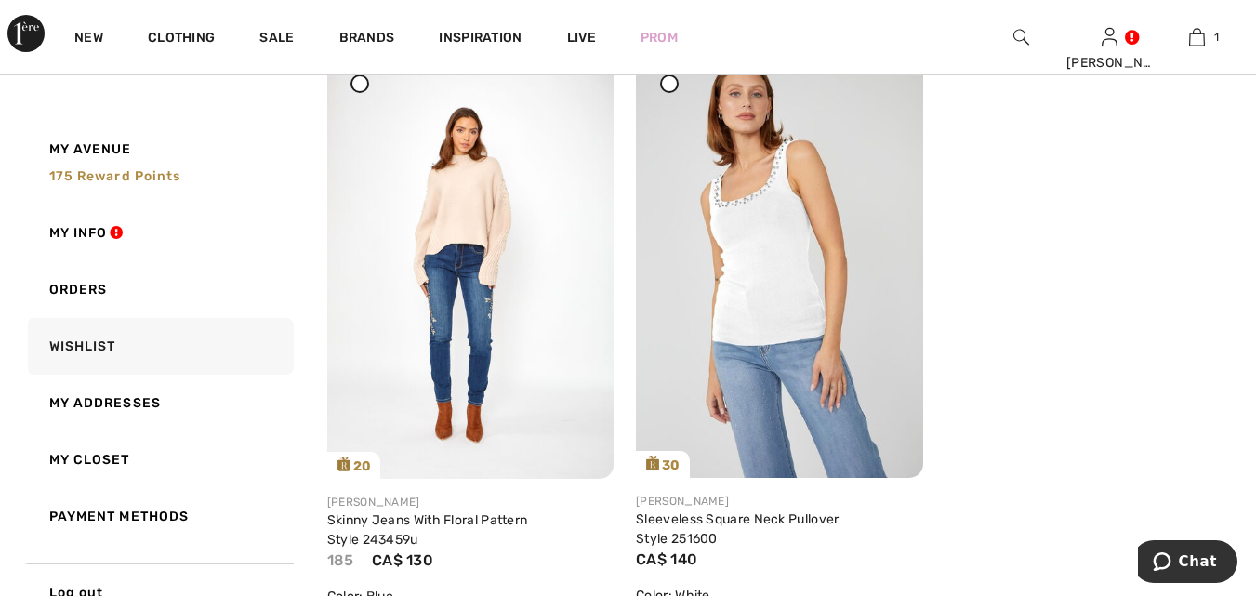
scroll to position [395, 0]
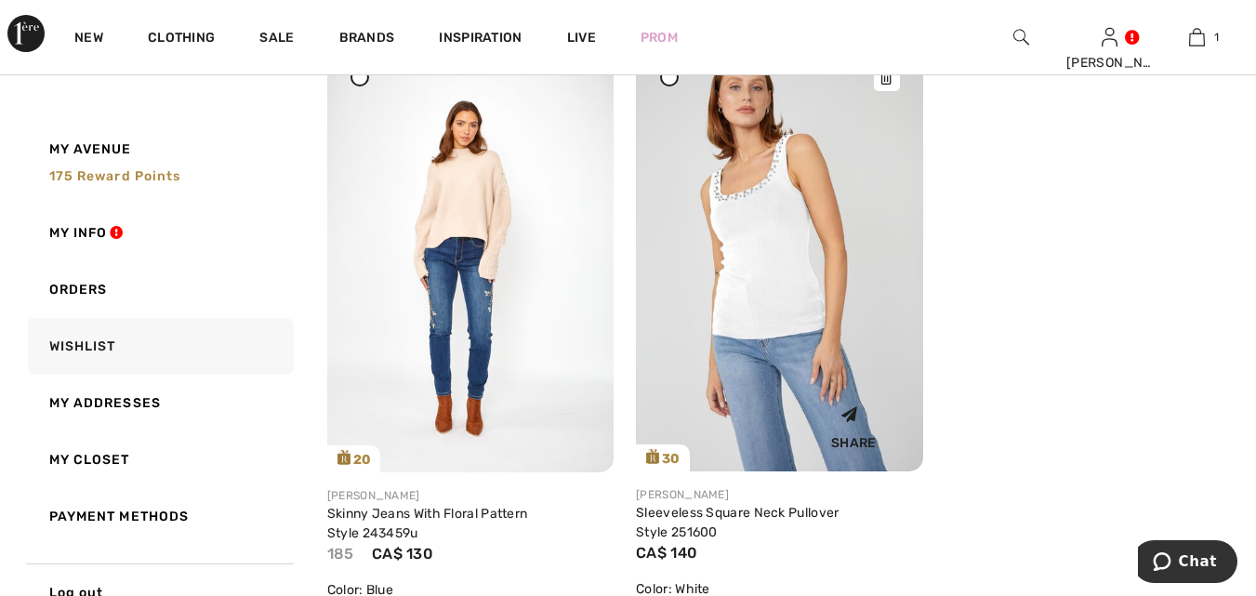
click at [812, 335] on img at bounding box center [779, 257] width 286 height 430
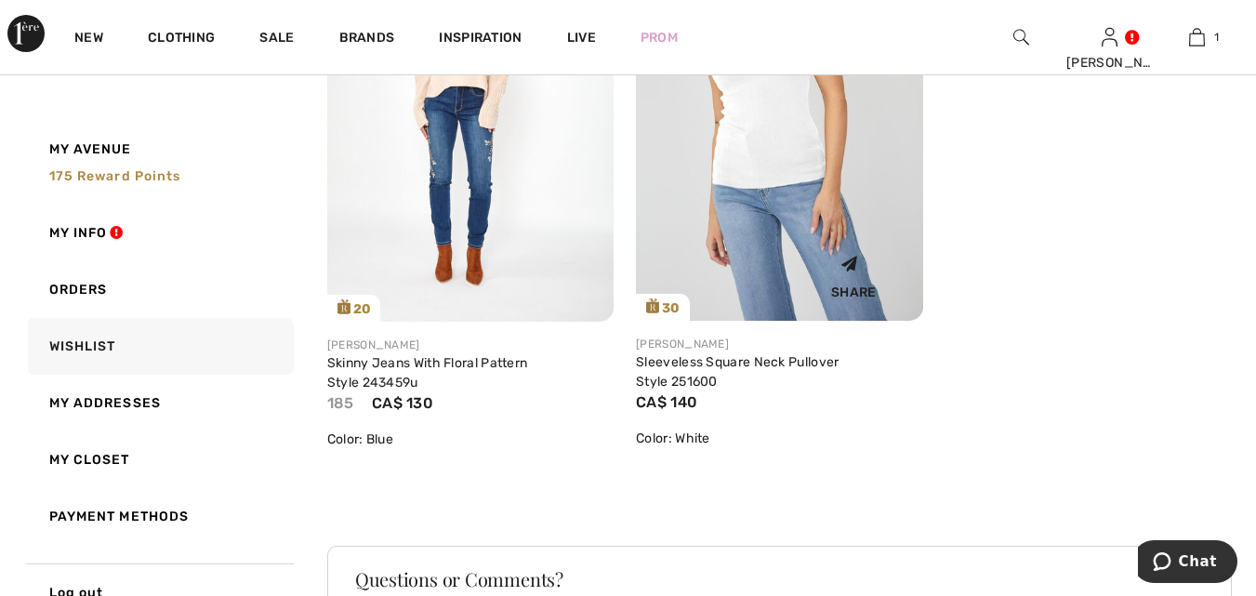
scroll to position [560, 0]
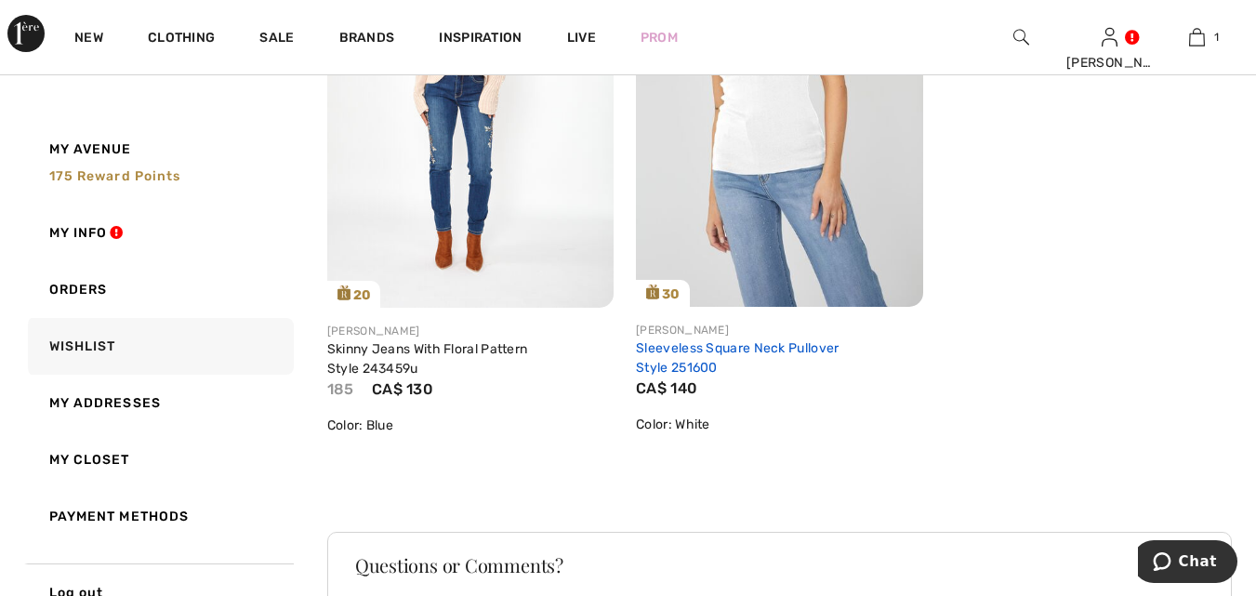
click at [758, 343] on link "Sleeveless Square Neck Pullover Style 251600" at bounding box center [737, 357] width 203 height 35
click at [742, 352] on link "Sleeveless Square Neck Pullover Style 251600" at bounding box center [737, 357] width 203 height 35
click at [716, 352] on link "Sleeveless Square Neck Pullover Style 251600" at bounding box center [737, 357] width 203 height 35
click at [776, 248] on div "Share" at bounding box center [779, 260] width 258 height 66
click at [721, 351] on link "Sleeveless Square Neck Pullover Style 251600" at bounding box center [737, 357] width 203 height 35
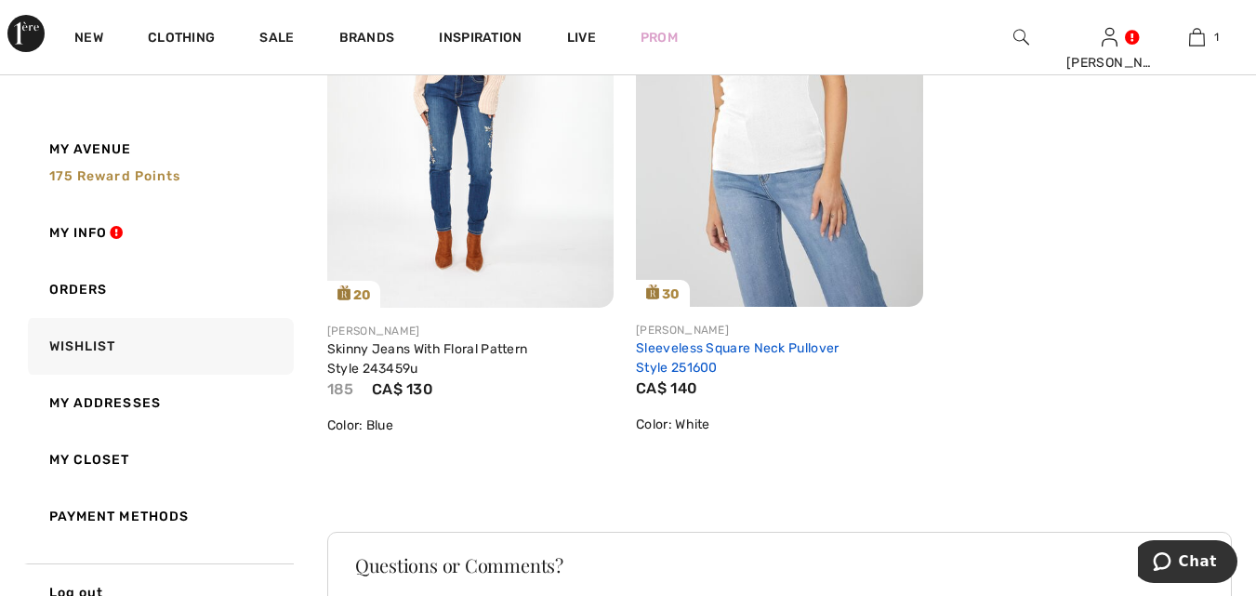
click at [667, 354] on link "Sleeveless Square Neck Pullover Style 251600" at bounding box center [737, 357] width 203 height 35
click at [646, 354] on link "Sleeveless Square Neck Pullover Style 251600" at bounding box center [737, 357] width 203 height 35
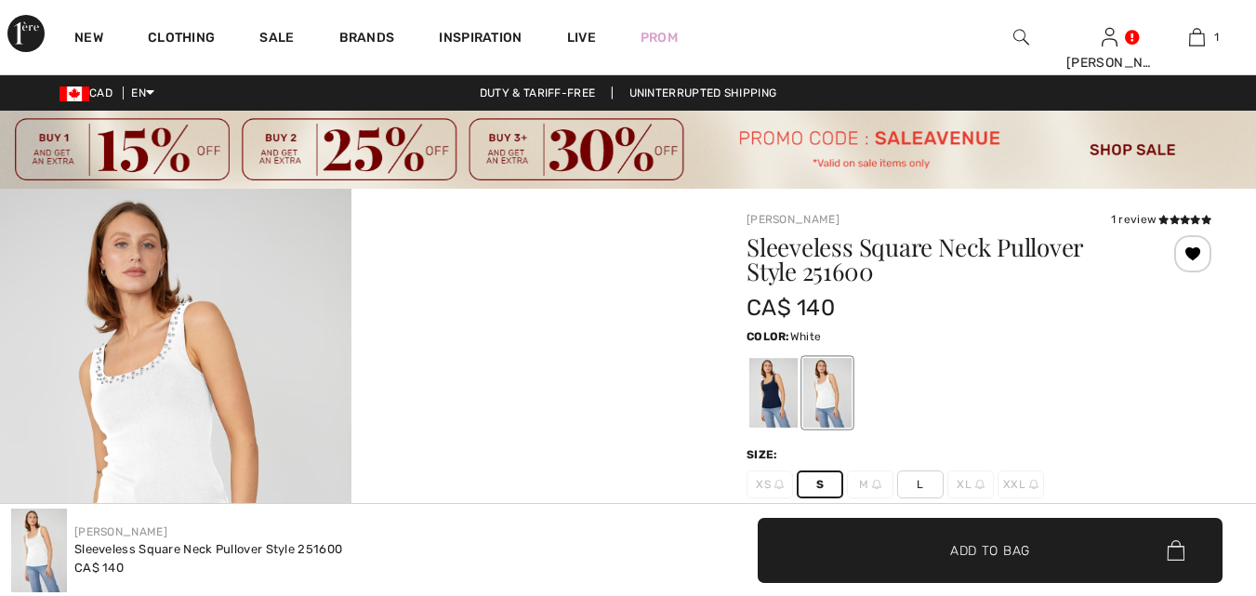
checkbox input "true"
click at [1023, 535] on span "✔ Added to Bag Add to Bag" at bounding box center [990, 550] width 465 height 65
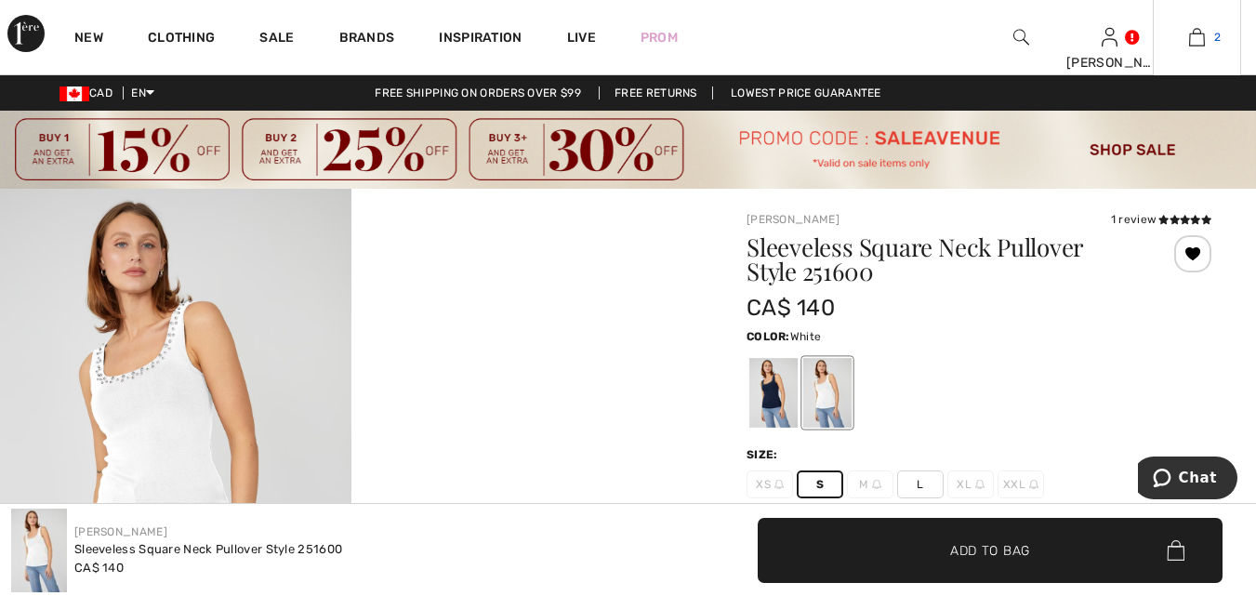
click at [1201, 45] on img at bounding box center [1197, 37] width 16 height 22
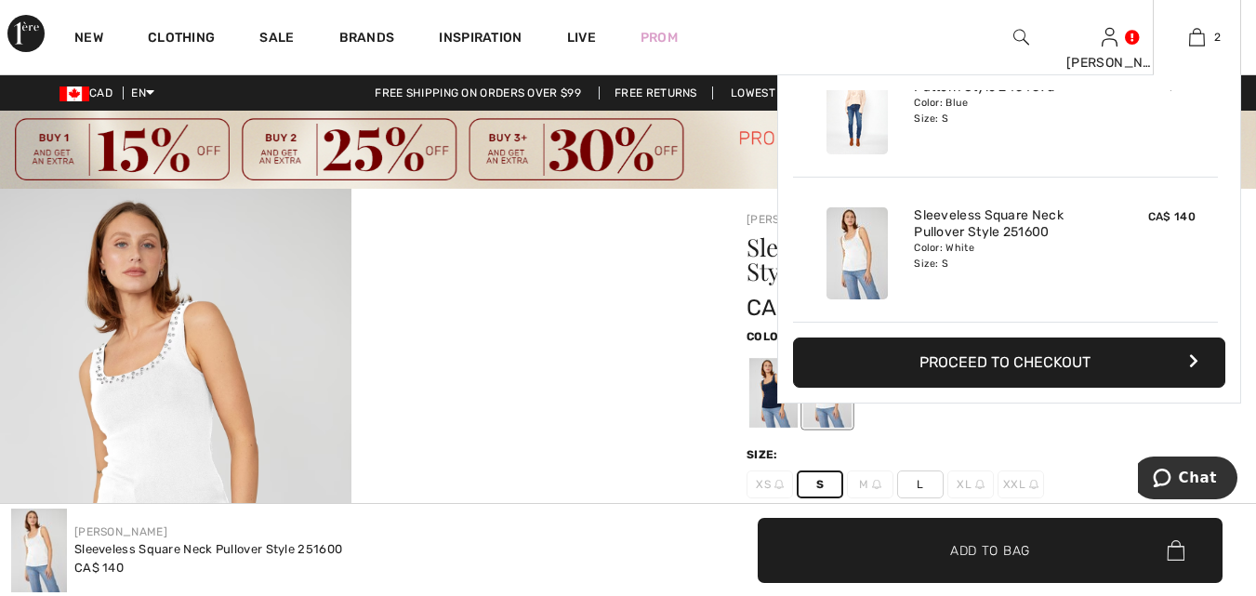
click at [1025, 361] on button "Proceed to Checkout" at bounding box center [1009, 362] width 432 height 50
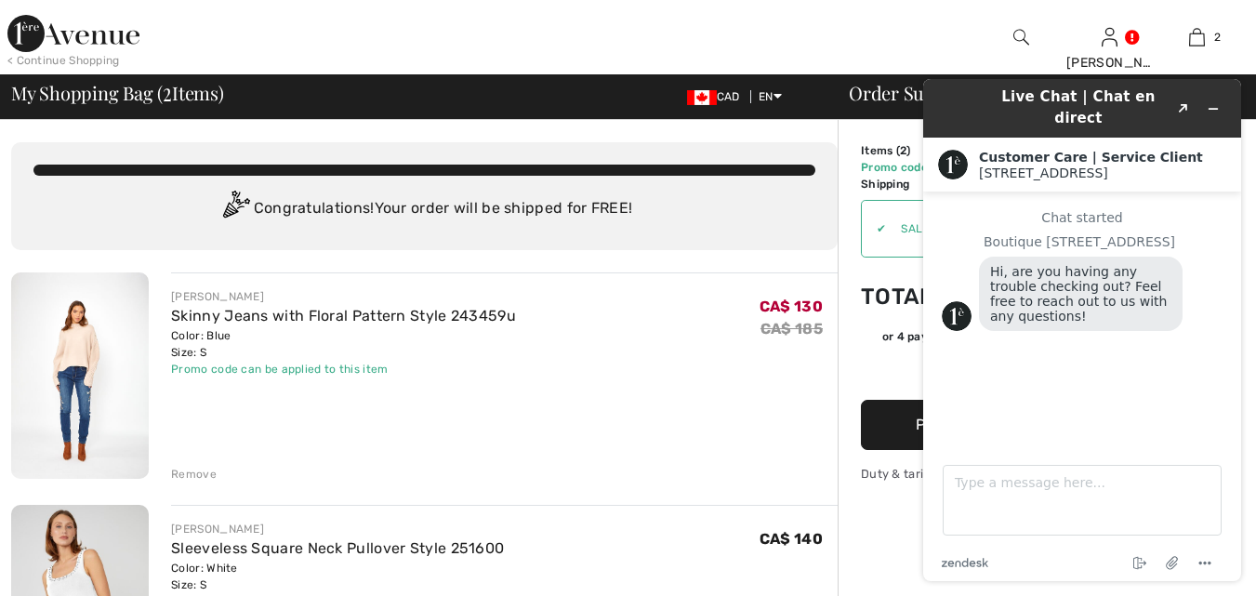
click at [731, 358] on div "[PERSON_NAME] Skinny Jeans with Floral Pattern Style 243459u Color: Blue Size: …" at bounding box center [504, 332] width 667 height 89
click at [888, 428] on button "Proceed to Shipping" at bounding box center [1000, 425] width 279 height 50
click at [1224, 99] on button "Minimize widget" at bounding box center [1213, 109] width 30 height 26
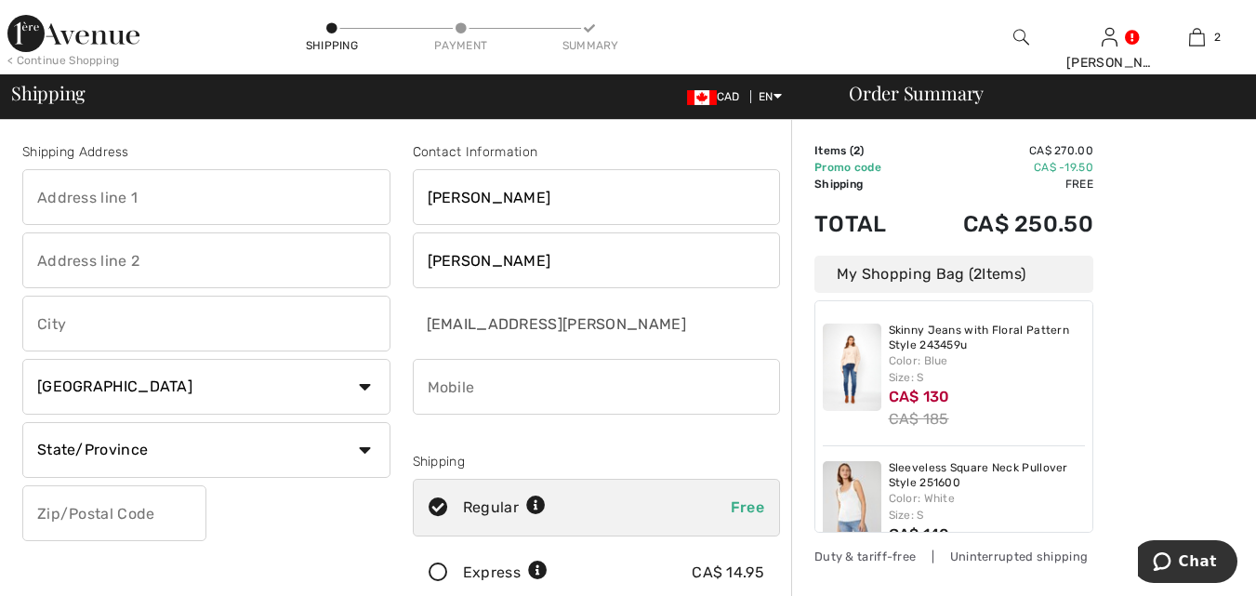
click at [214, 205] on input "text" at bounding box center [206, 197] width 368 height 56
type input "12 Carla Ct"
type input "PO Box 52"
type input "Wellington"
select select "ON"
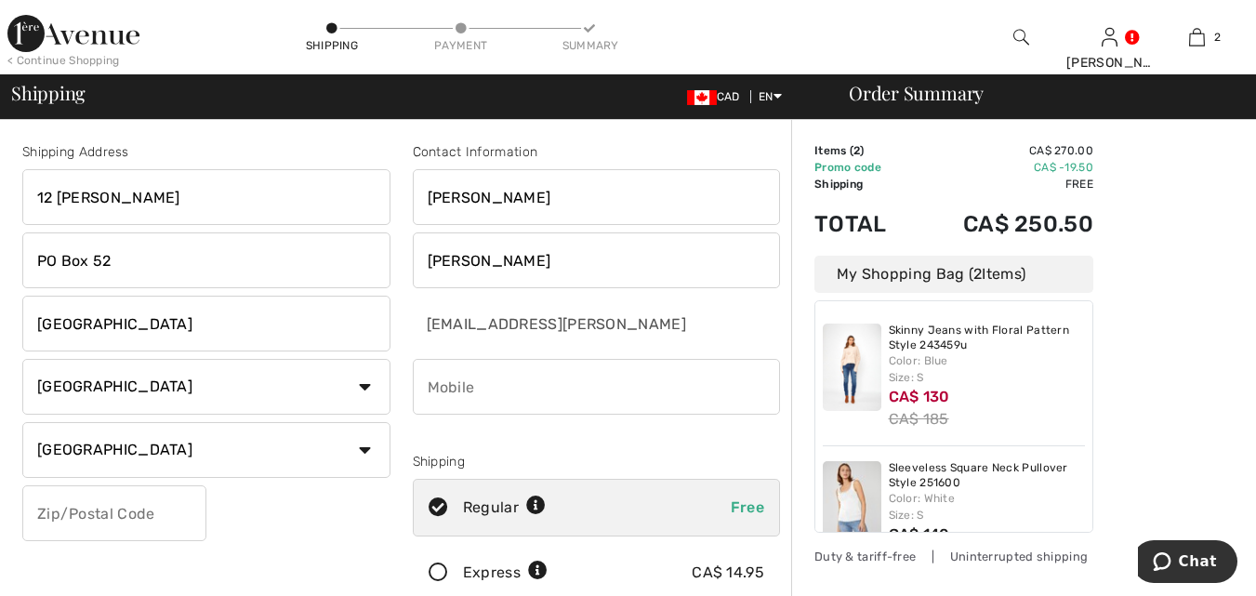
type input "K0K 3L0"
type input "4163125565"
type input "K0K3L0"
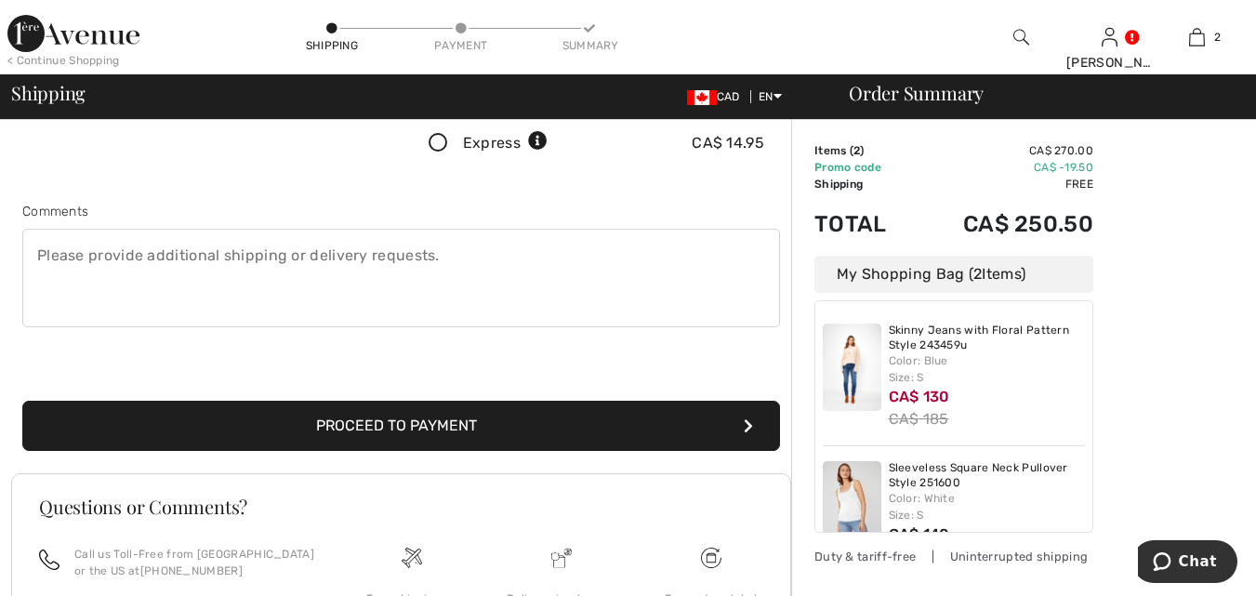
scroll to position [466, 0]
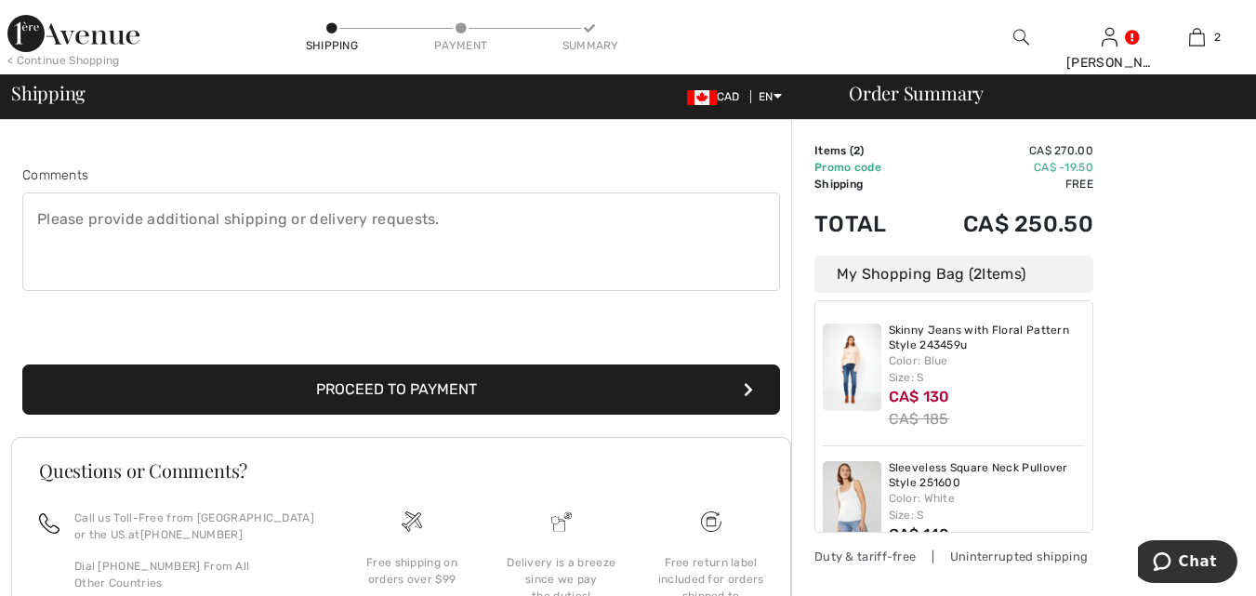
click at [508, 396] on button "Proceed to Payment" at bounding box center [401, 389] width 758 height 50
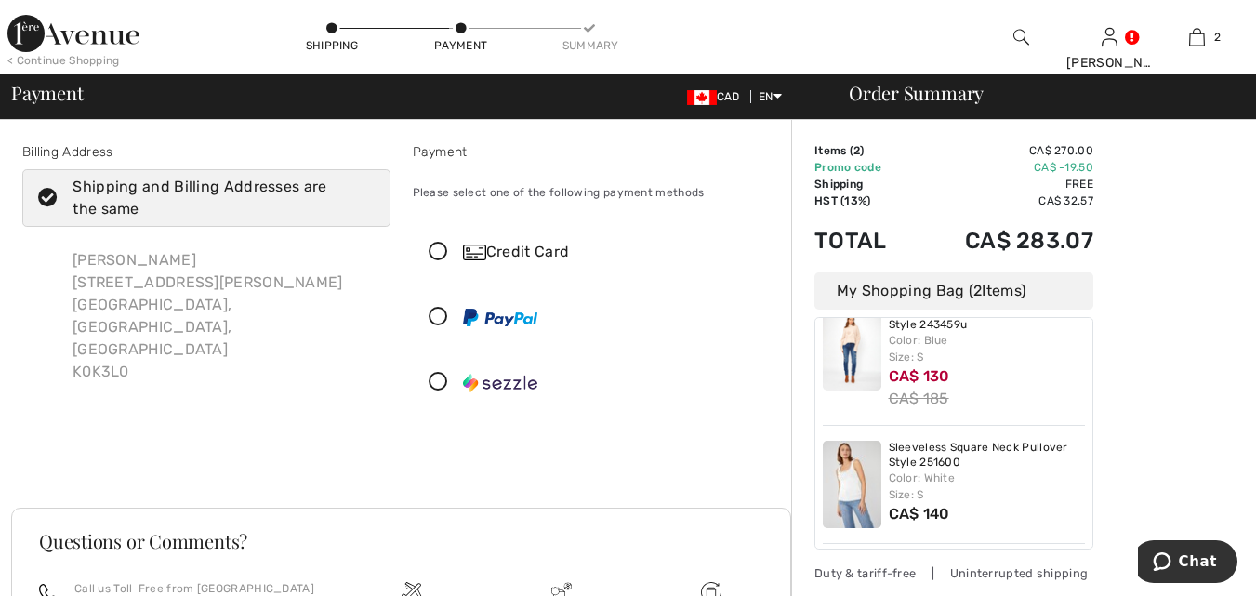
click at [444, 244] on icon at bounding box center [438, 253] width 49 height 20
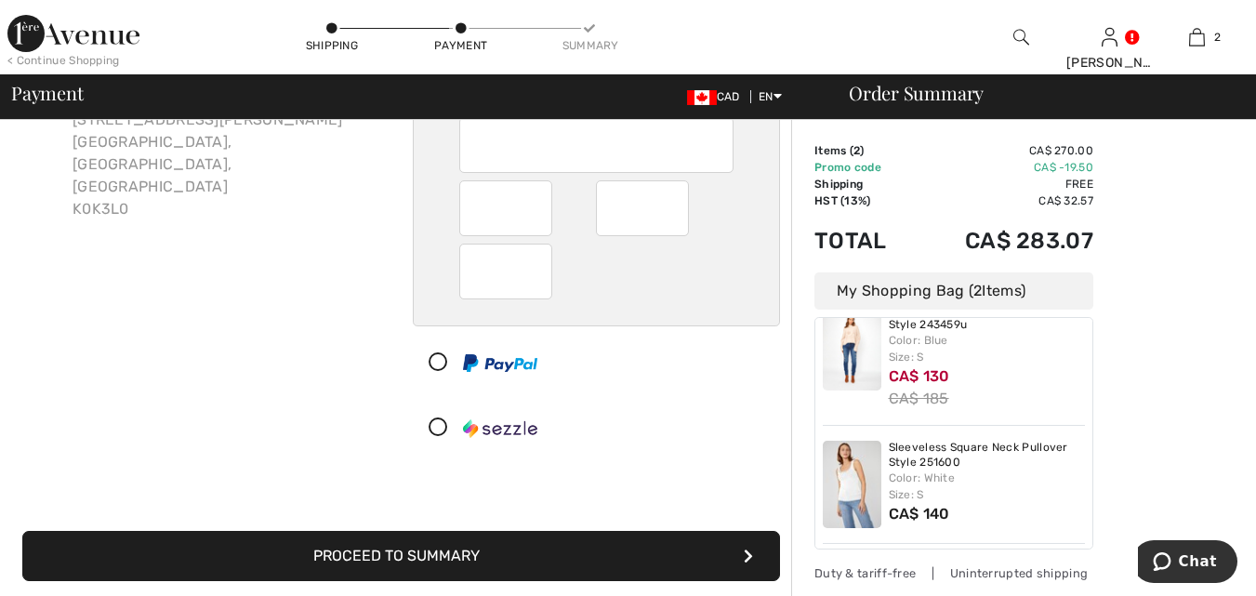
scroll to position [165, 0]
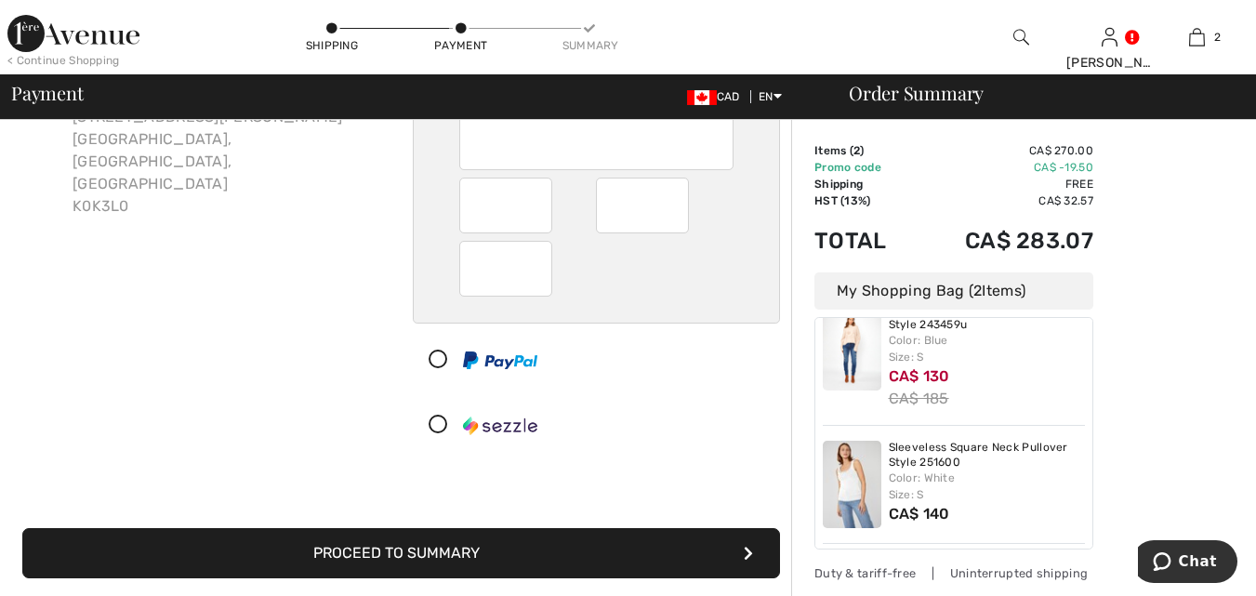
click at [506, 549] on button "Proceed to Summary" at bounding box center [401, 553] width 758 height 50
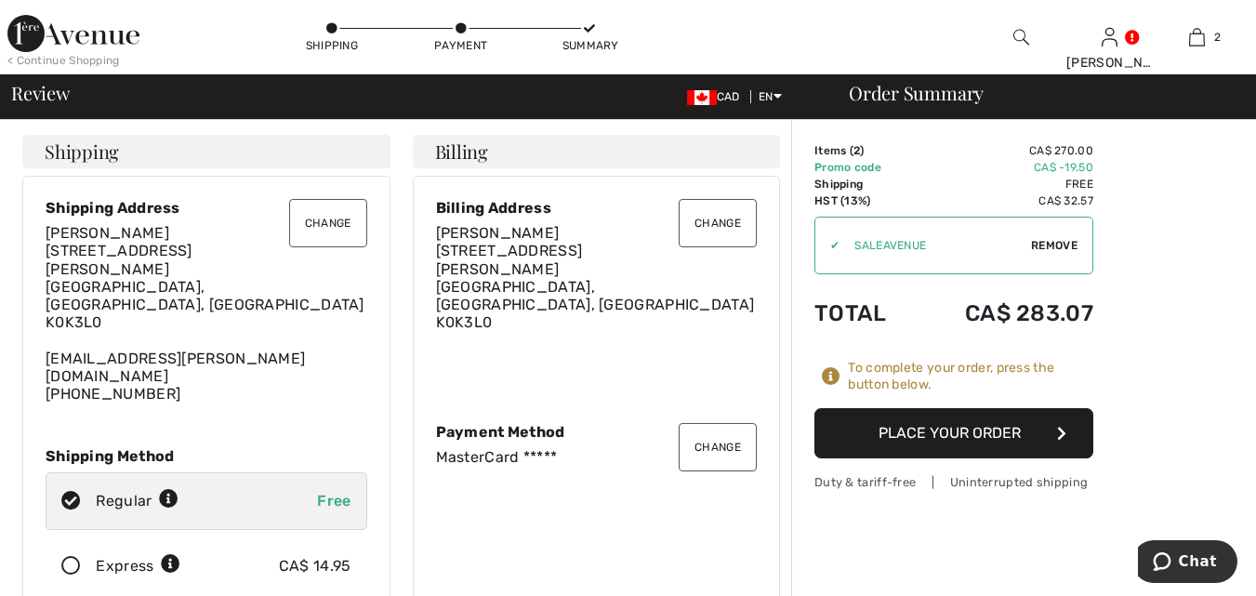
click at [1005, 430] on button "Place Your Order" at bounding box center [953, 433] width 279 height 50
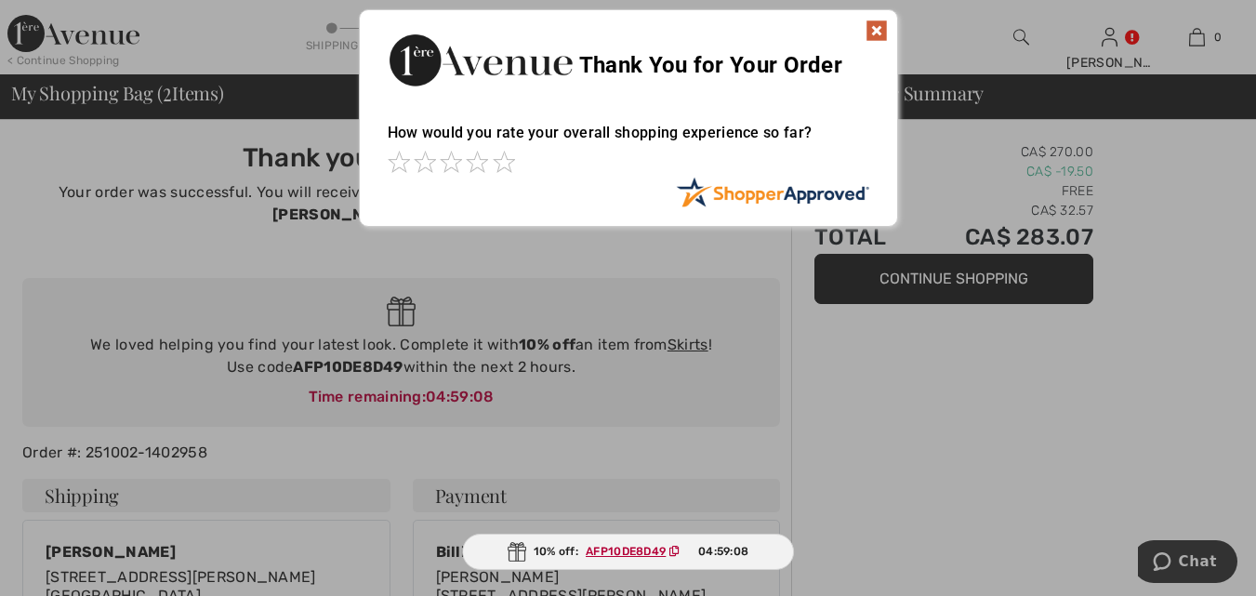
click at [873, 36] on img at bounding box center [877, 31] width 22 height 22
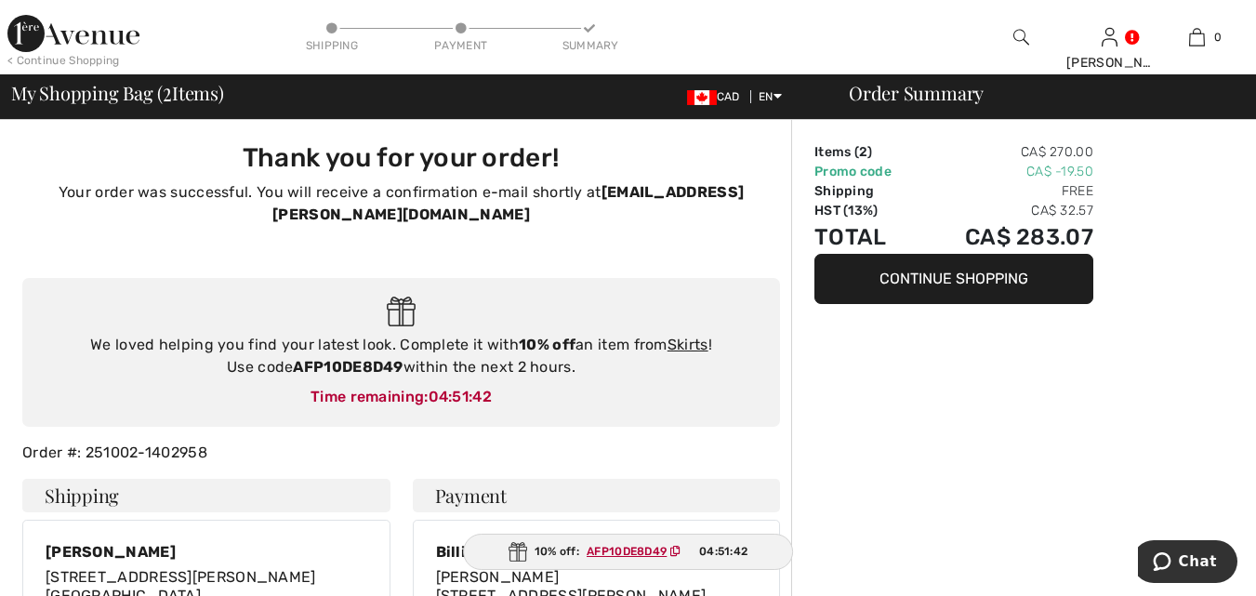
click at [1015, 49] on div at bounding box center [1021, 37] width 88 height 74
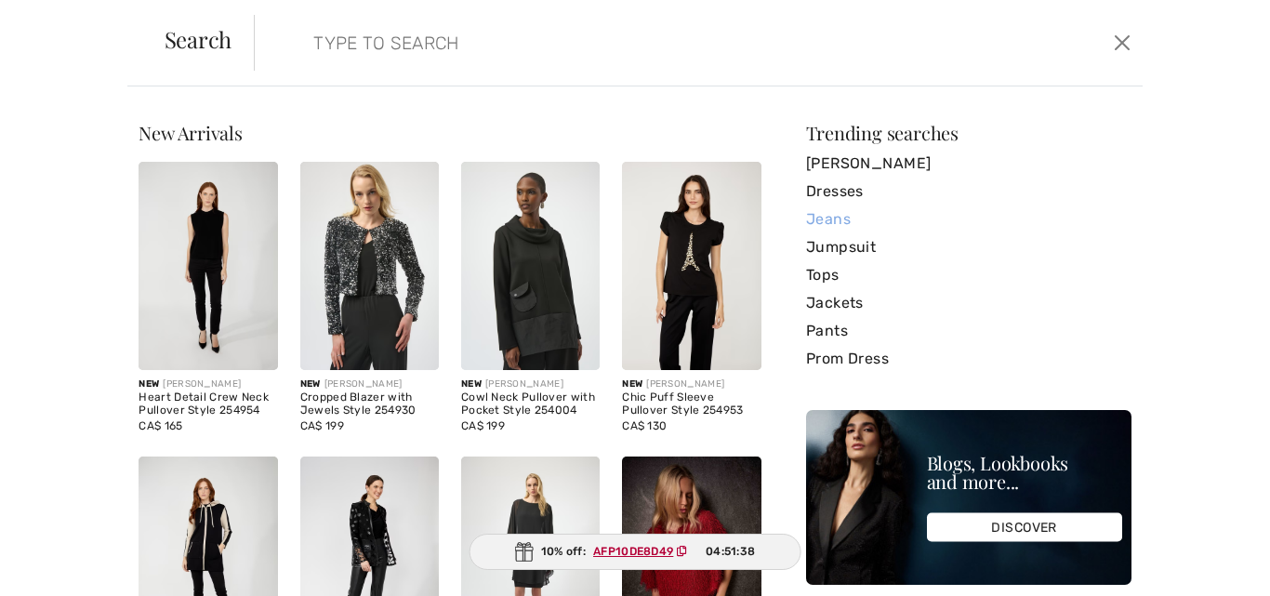
click at [822, 231] on link "Jeans" at bounding box center [968, 219] width 325 height 28
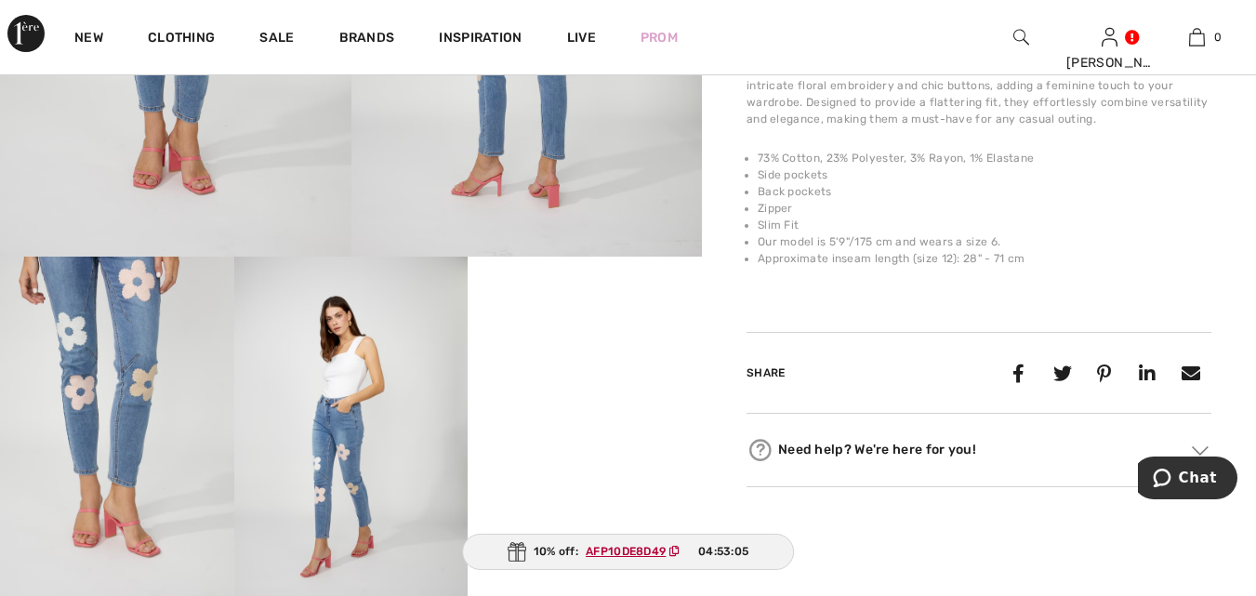
scroll to position [458, 0]
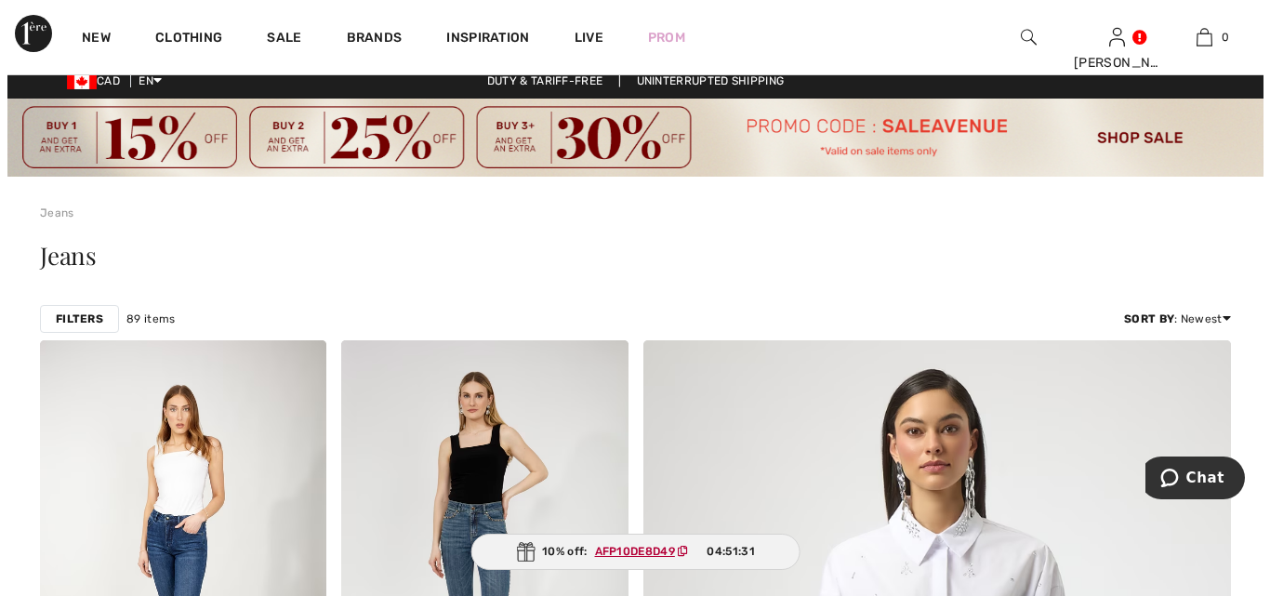
scroll to position [19, 0]
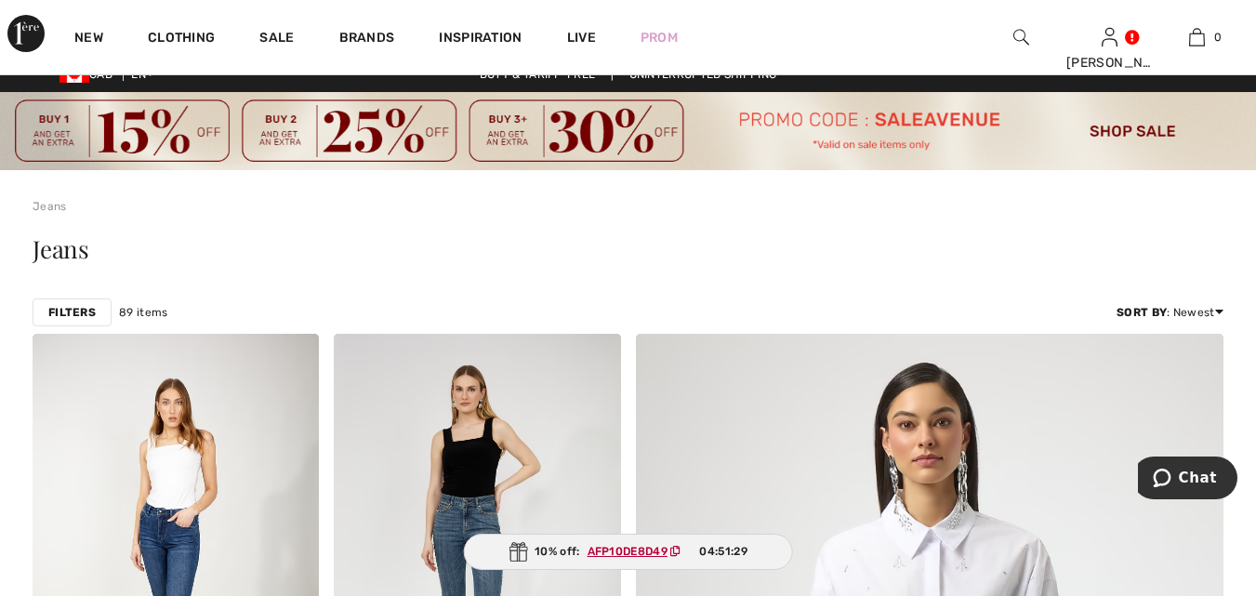
click at [83, 312] on strong "Filters" at bounding box center [71, 312] width 47 height 17
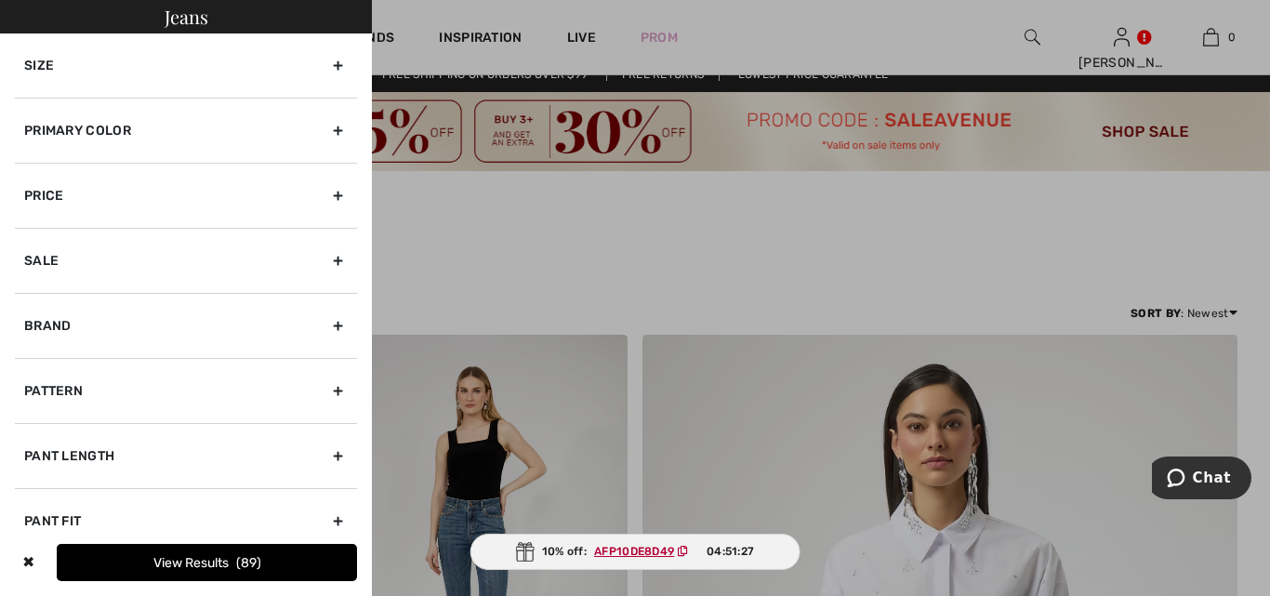
click at [332, 60] on div "Size" at bounding box center [186, 65] width 342 height 64
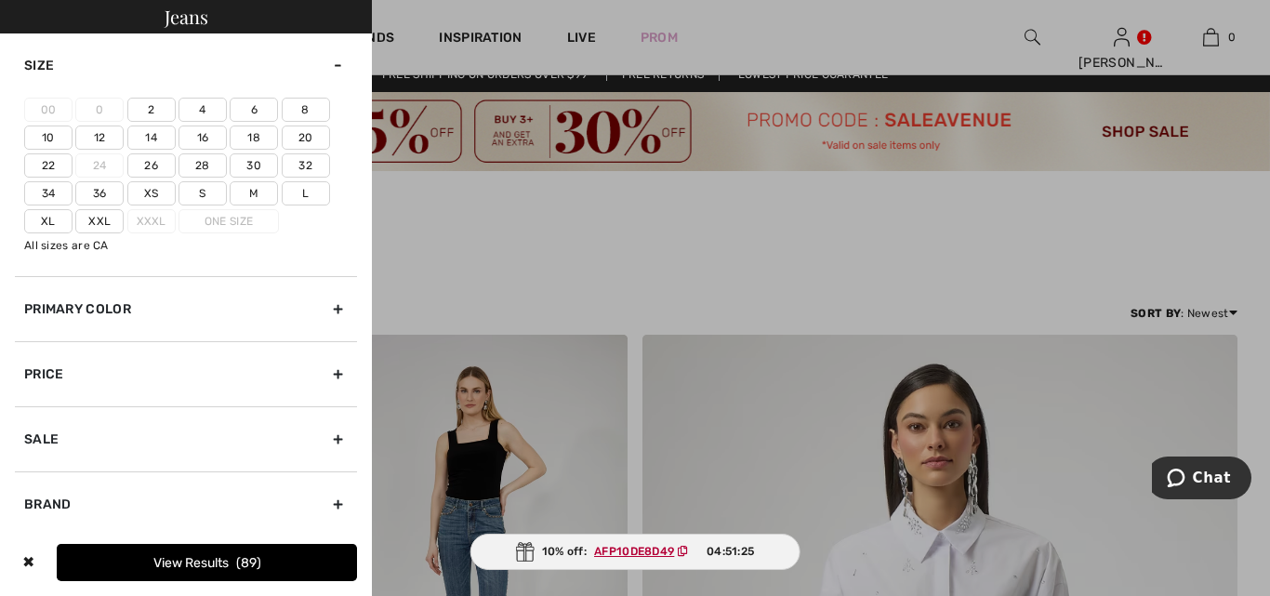
click at [210, 190] on label "S" at bounding box center [203, 193] width 48 height 24
click at [0, 0] on input"] "S" at bounding box center [0, 0] width 0 height 0
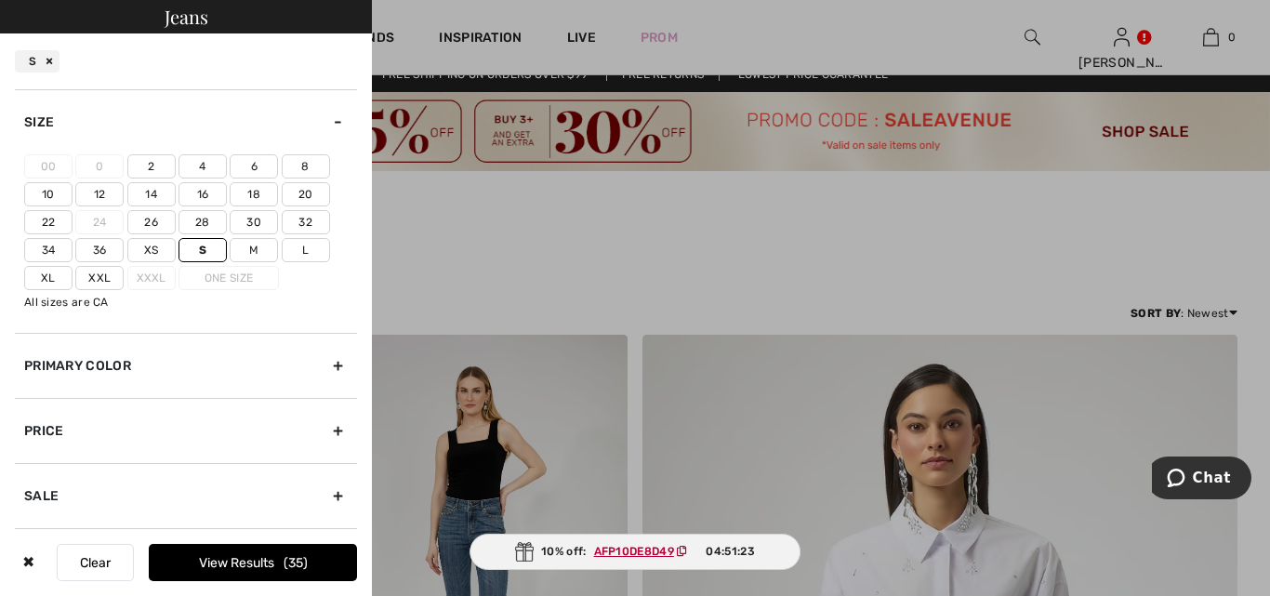
click at [248, 556] on button "View Results 35" at bounding box center [253, 562] width 208 height 37
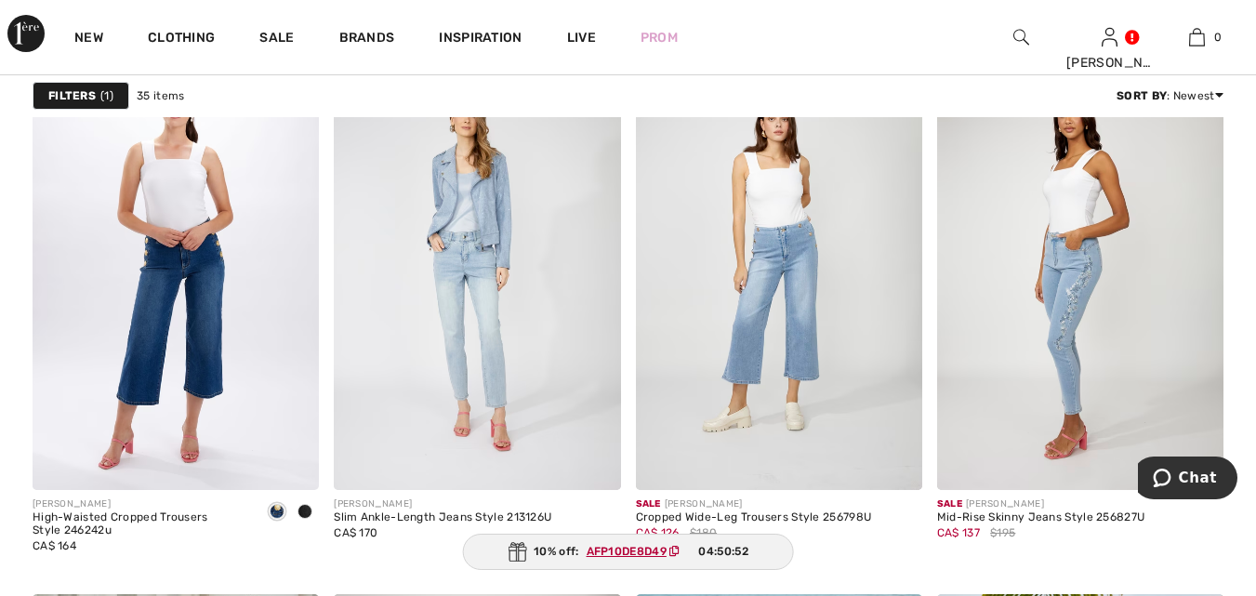
scroll to position [3166, 0]
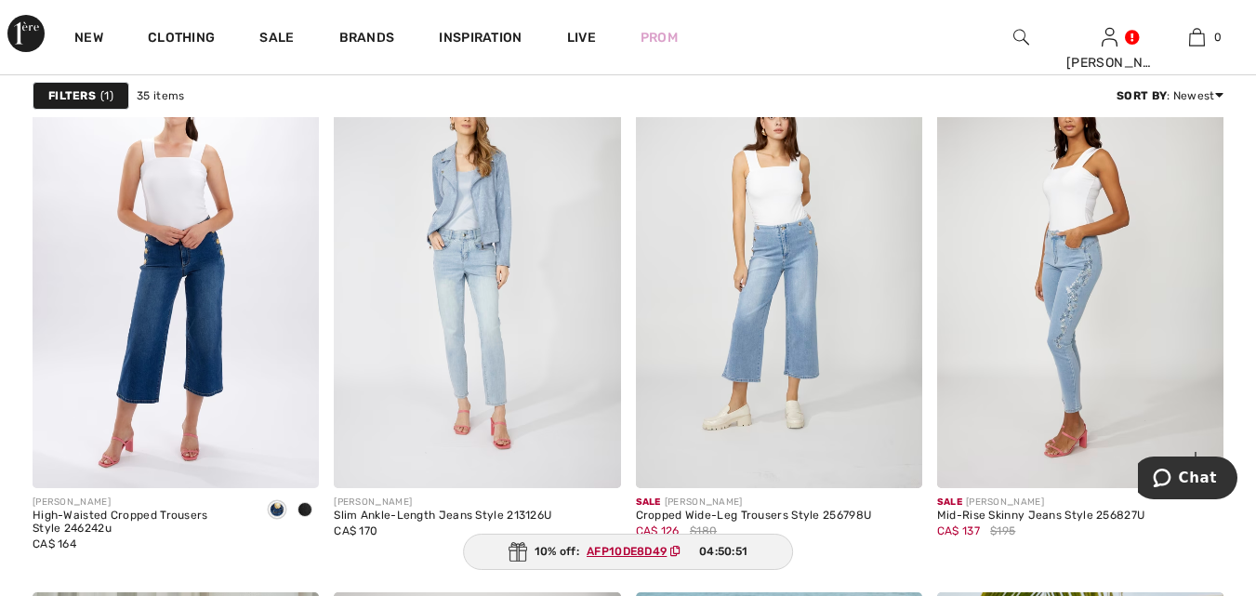
click at [1025, 514] on div "Mid-Rise Skinny Jeans Style 256827U" at bounding box center [1041, 515] width 208 height 13
click at [1036, 358] on img at bounding box center [1080, 274] width 286 height 430
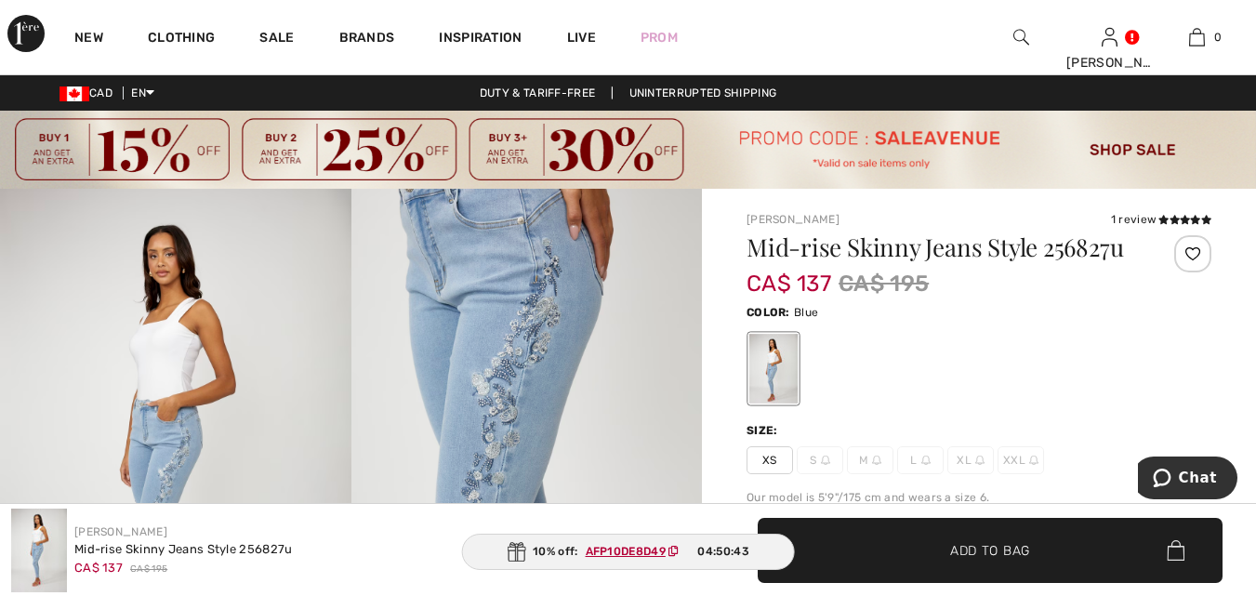
click at [819, 461] on span "S" at bounding box center [820, 460] width 46 height 28
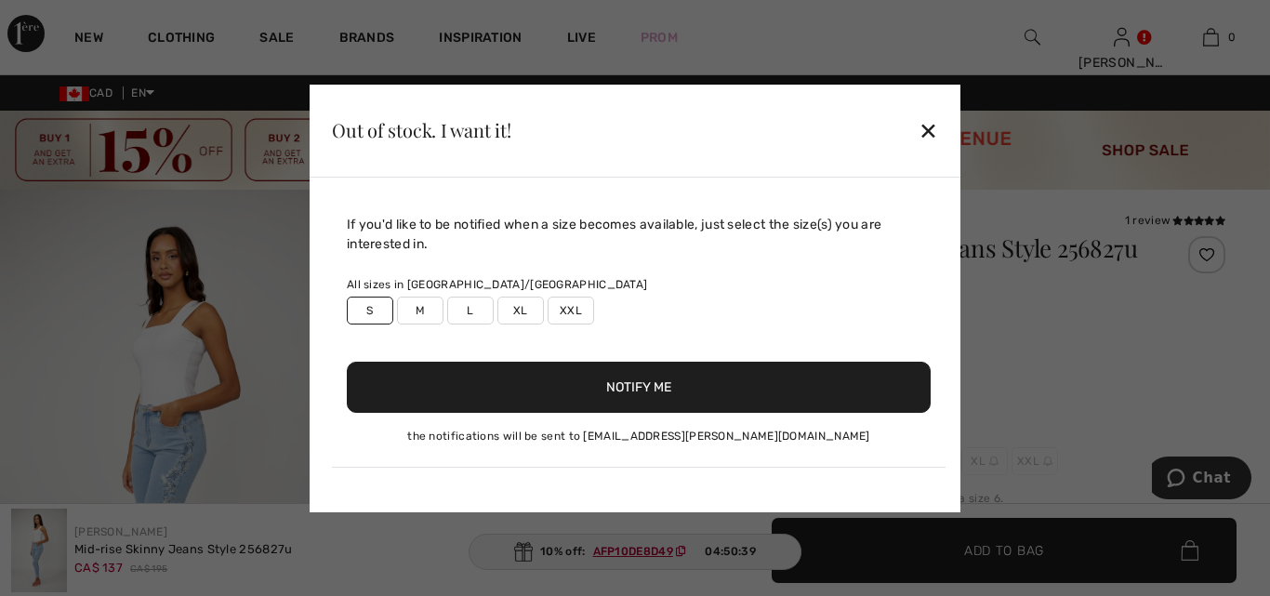
click at [640, 387] on button "Notify Me" at bounding box center [639, 387] width 584 height 51
click at [615, 377] on button "Notify Me" at bounding box center [639, 387] width 584 height 51
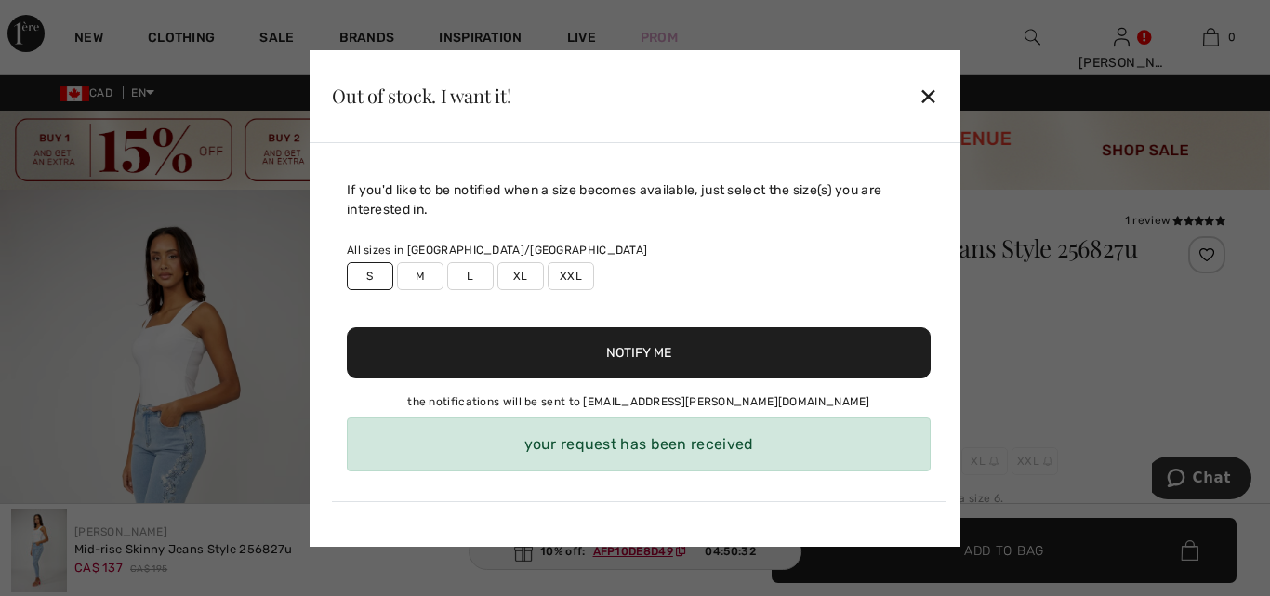
click at [933, 103] on div "✕" at bounding box center [929, 95] width 20 height 39
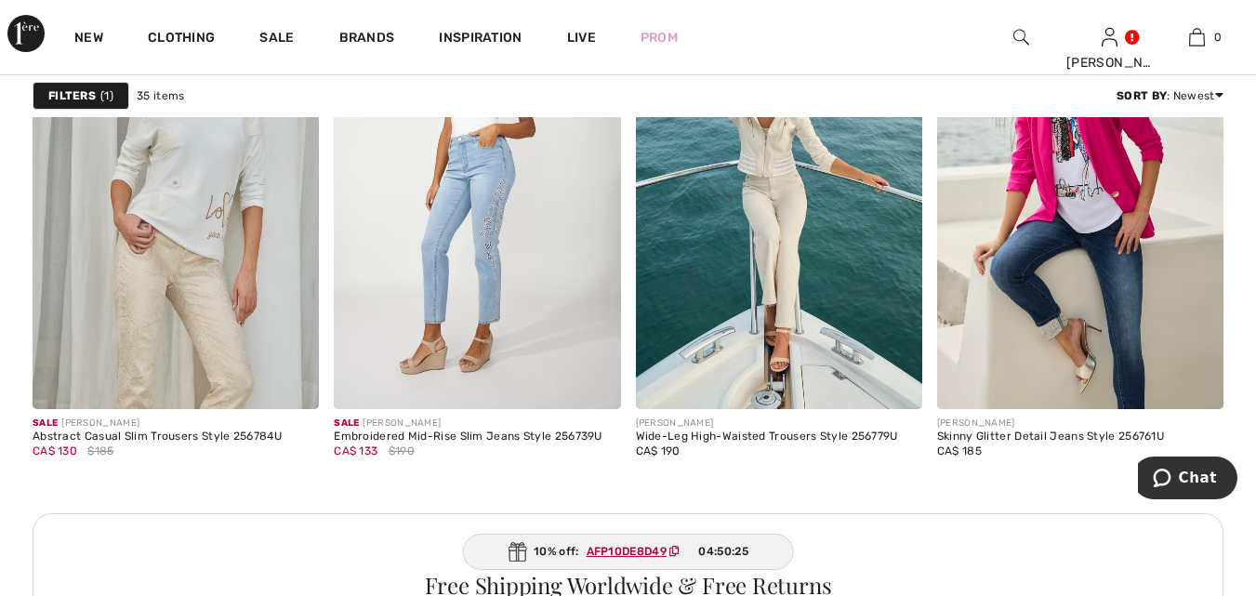
scroll to position [3910, 0]
click at [1055, 252] on img at bounding box center [1080, 193] width 286 height 430
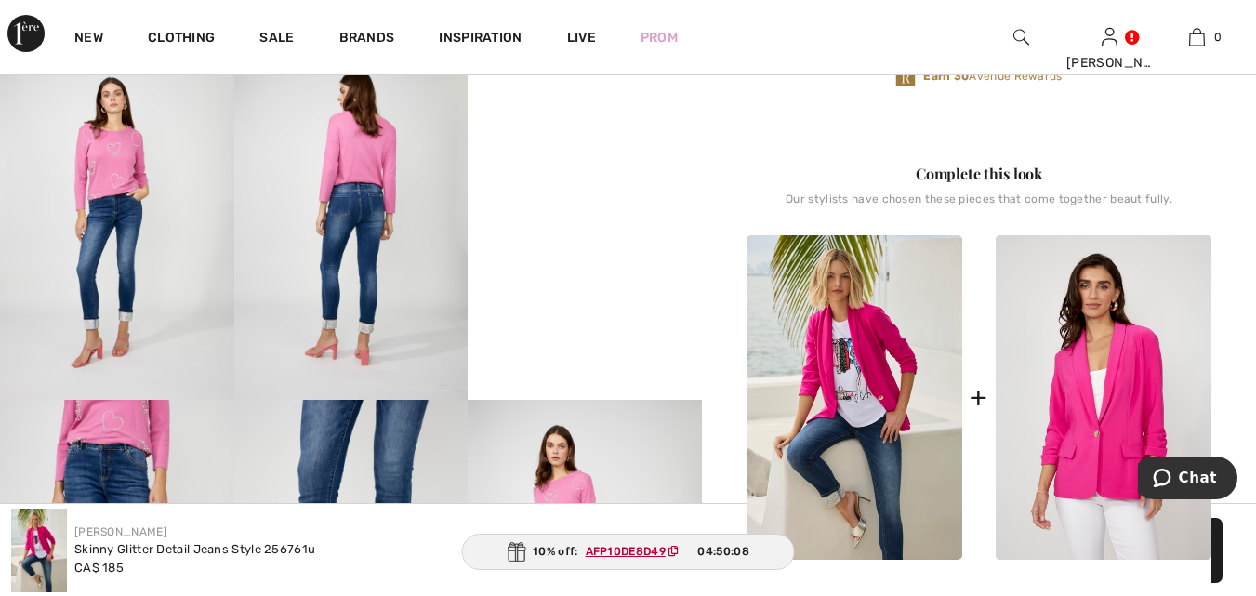
scroll to position [668, 0]
click at [615, 165] on video "Your browser does not support the video tag." at bounding box center [585, 106] width 234 height 117
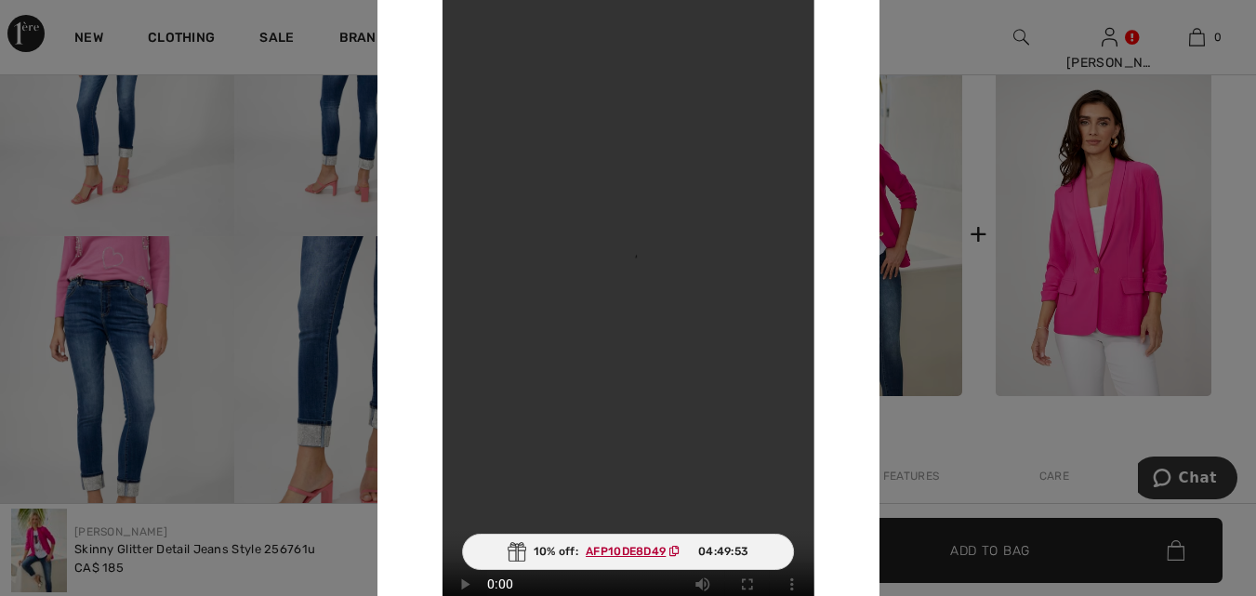
scroll to position [831, 0]
click at [847, 64] on div "Your browser does not support the video tag." at bounding box center [628, 298] width 502 height 750
click at [953, 43] on div at bounding box center [628, 298] width 1256 height 596
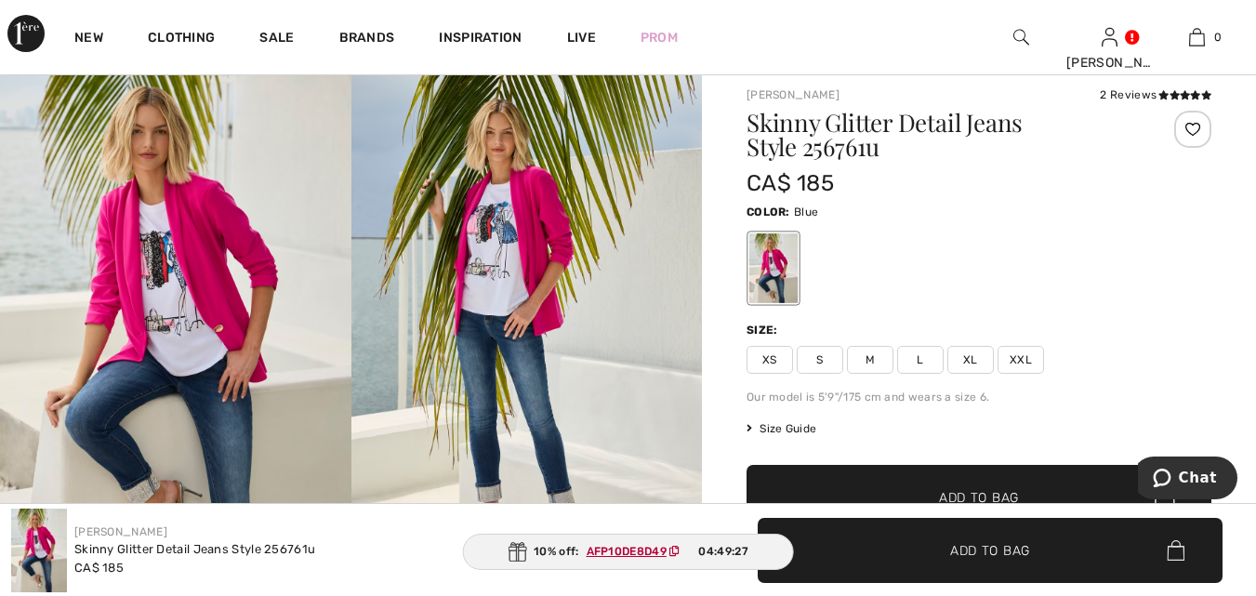
scroll to position [116, 0]
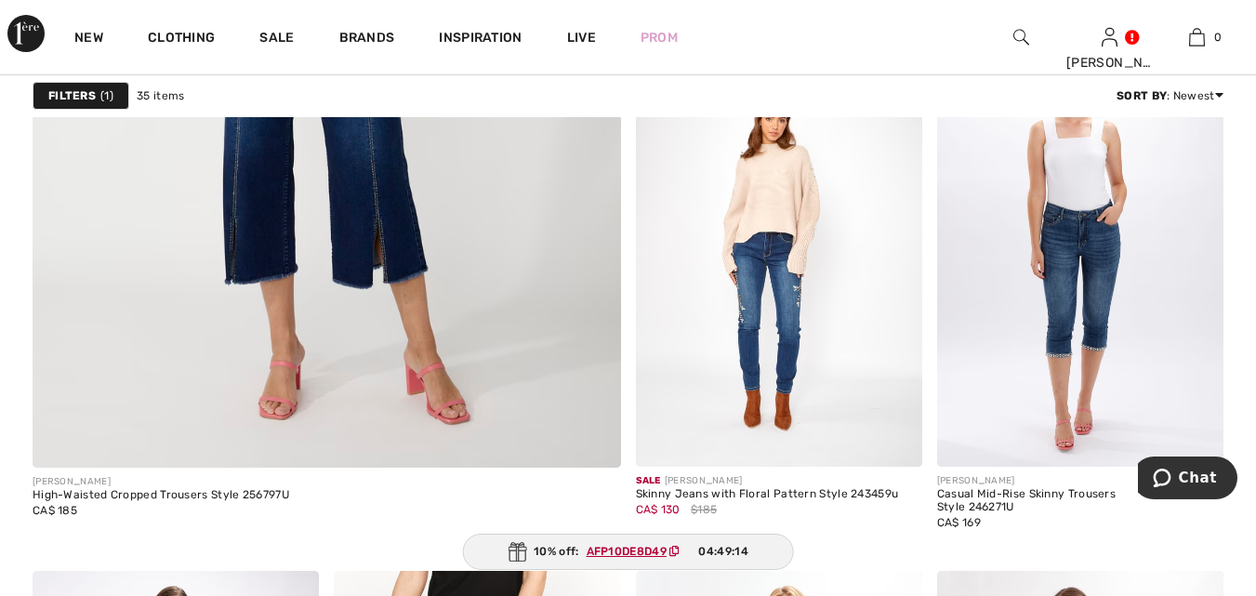
scroll to position [5166, 0]
click at [828, 338] on img at bounding box center [779, 251] width 286 height 430
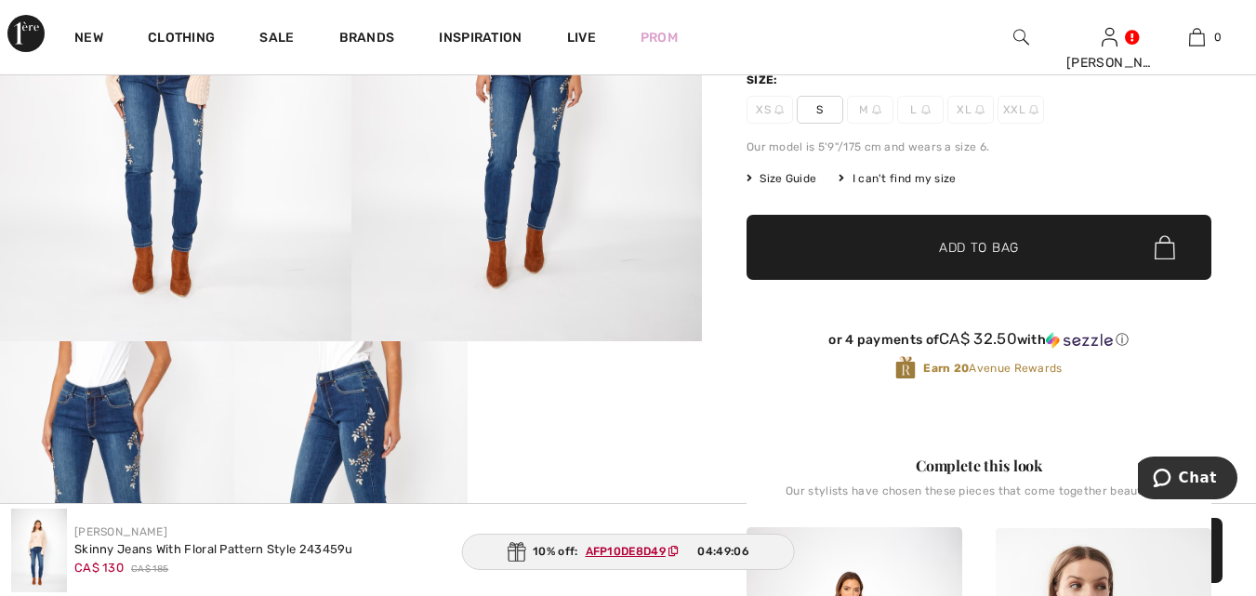
scroll to position [366, 0]
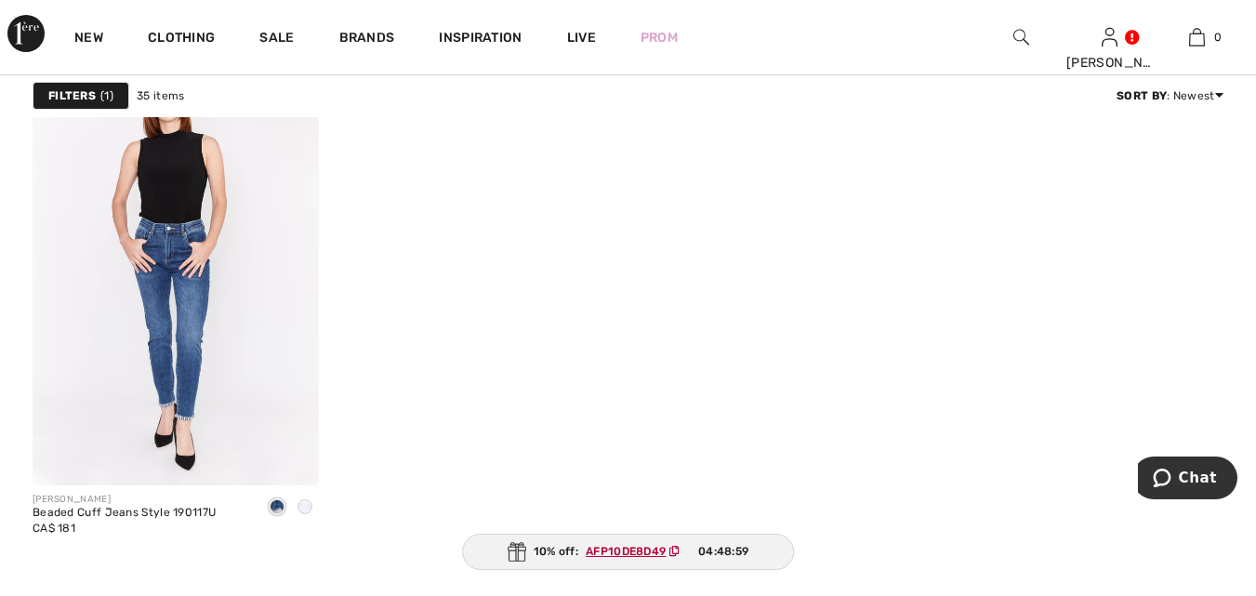
scroll to position [6090, 0]
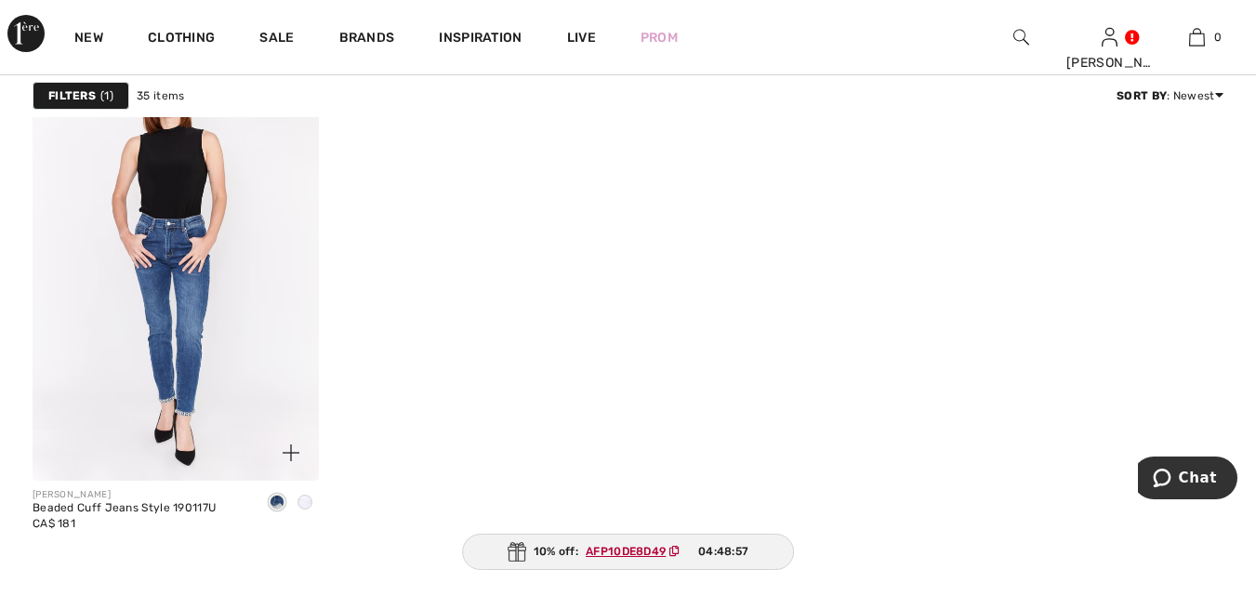
click at [218, 321] on img at bounding box center [176, 266] width 286 height 430
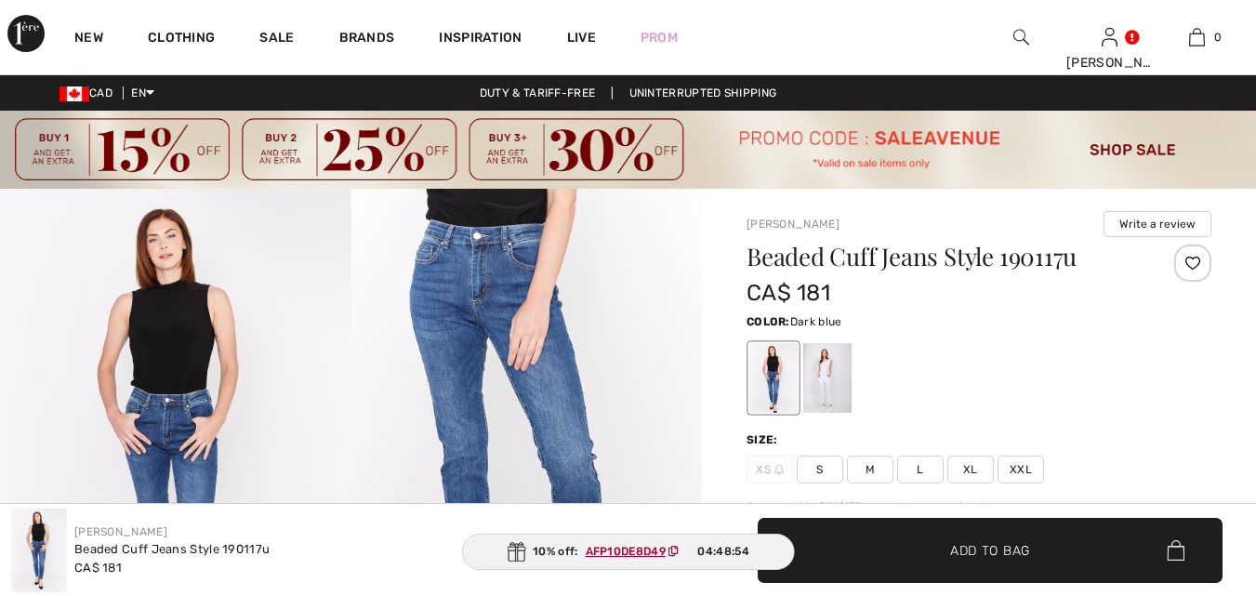
checkbox input "true"
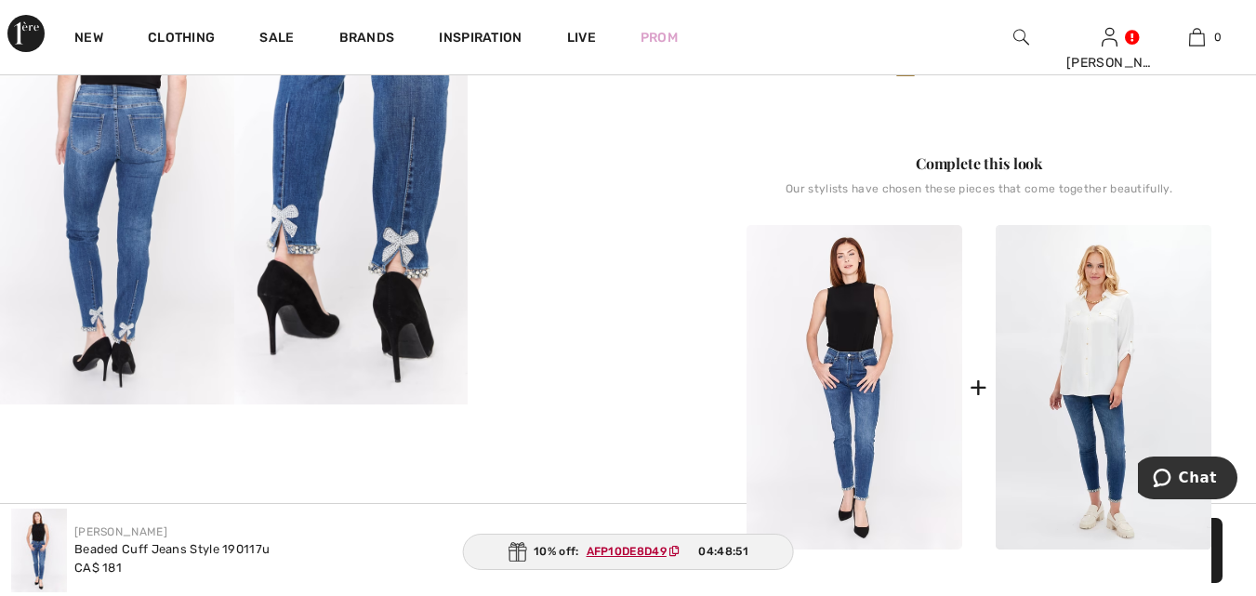
scroll to position [672, 0]
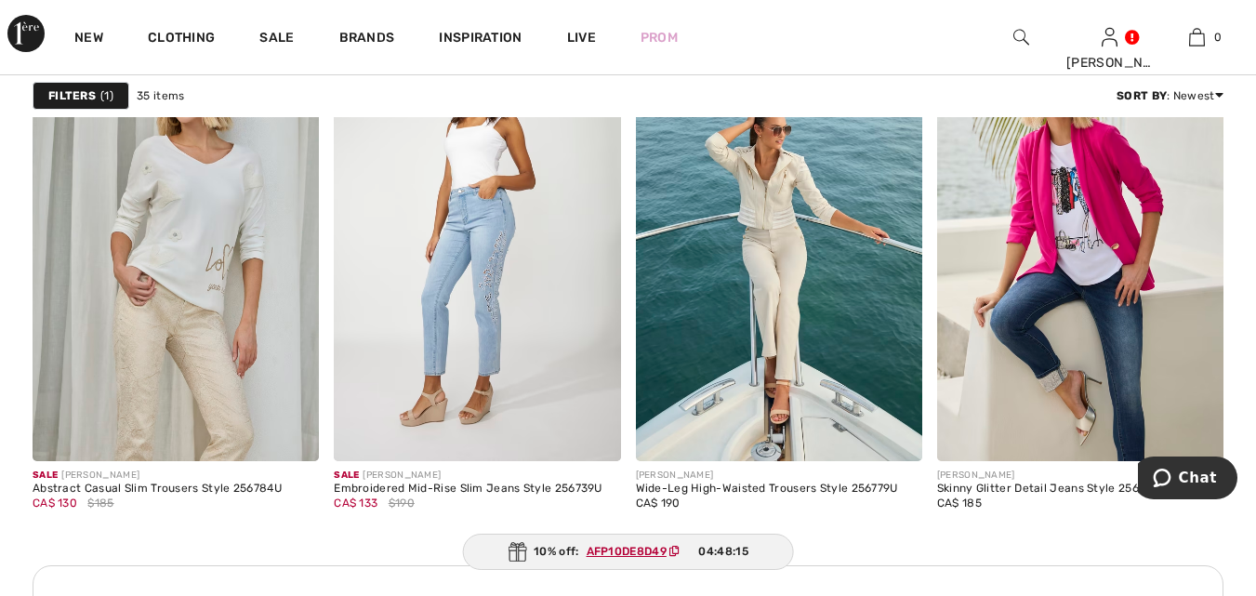
scroll to position [3856, 0]
click at [1009, 298] on img at bounding box center [1080, 247] width 286 height 430
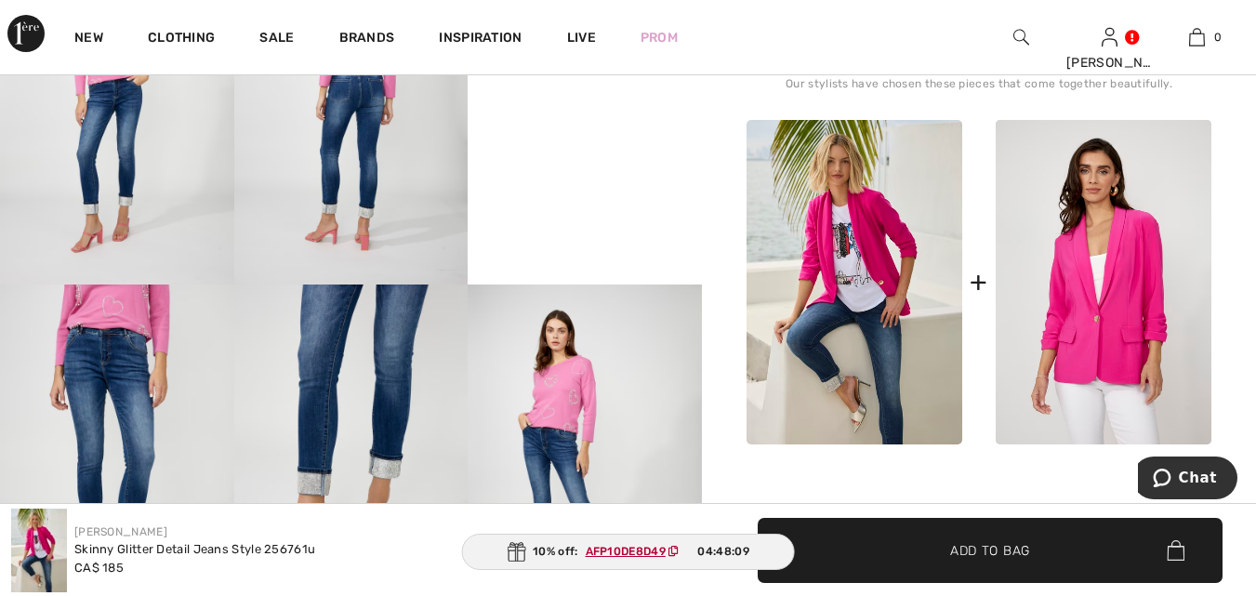
scroll to position [785, 0]
